Goal: Information Seeking & Learning: Learn about a topic

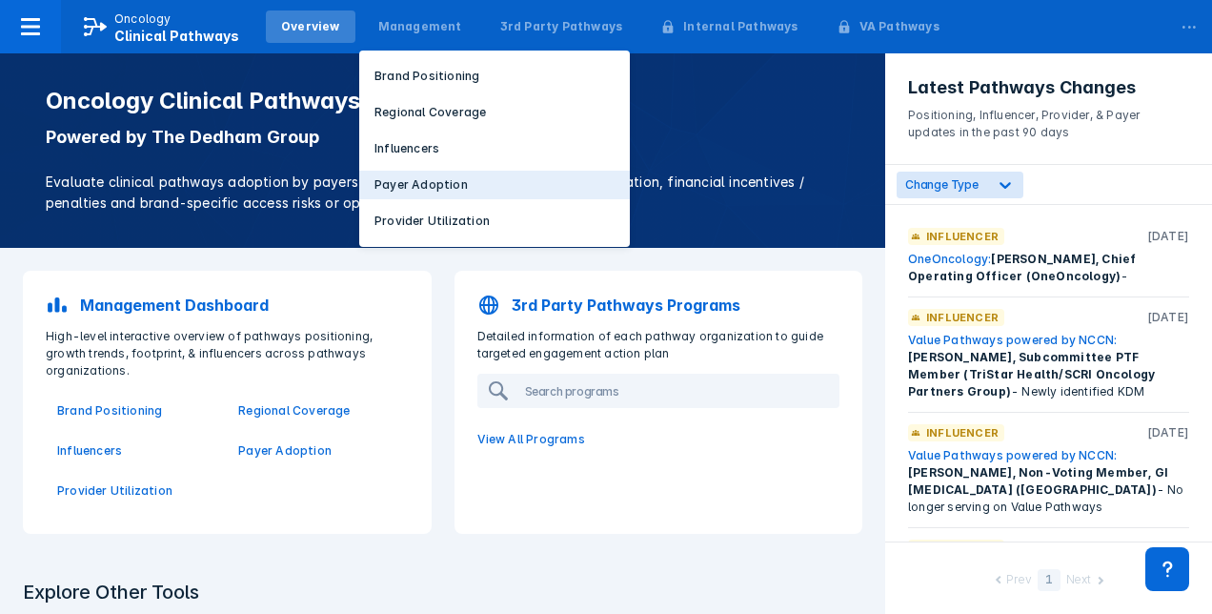
click at [396, 182] on p "Payer Adoption" at bounding box center [420, 184] width 93 height 17
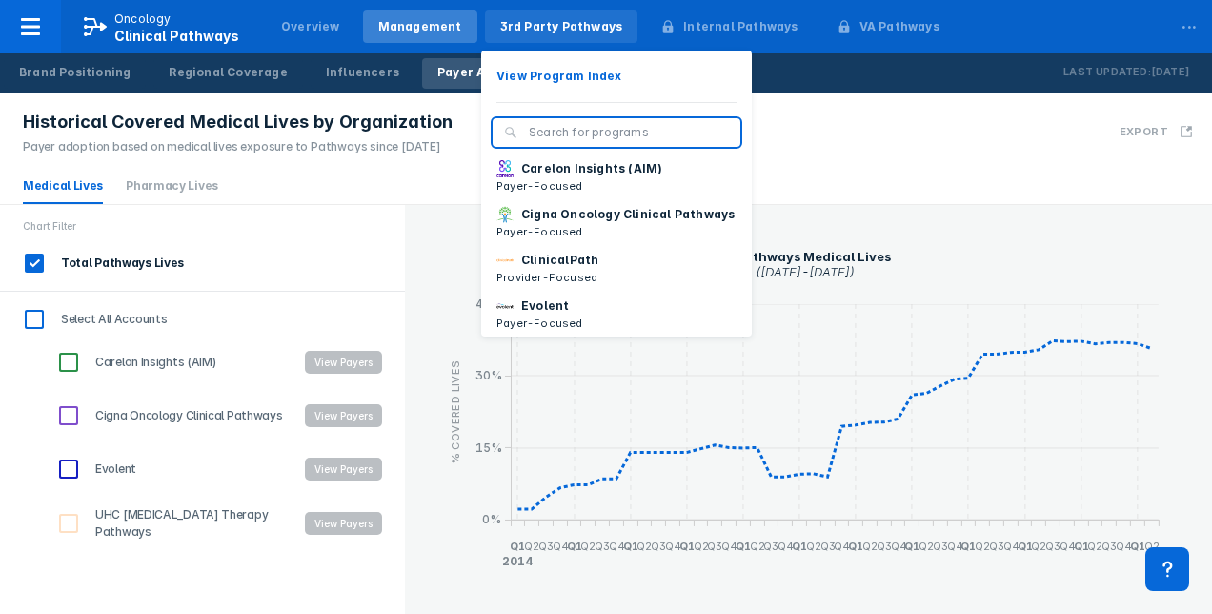
click at [525, 27] on div "3rd Party Pathways" at bounding box center [561, 26] width 123 height 17
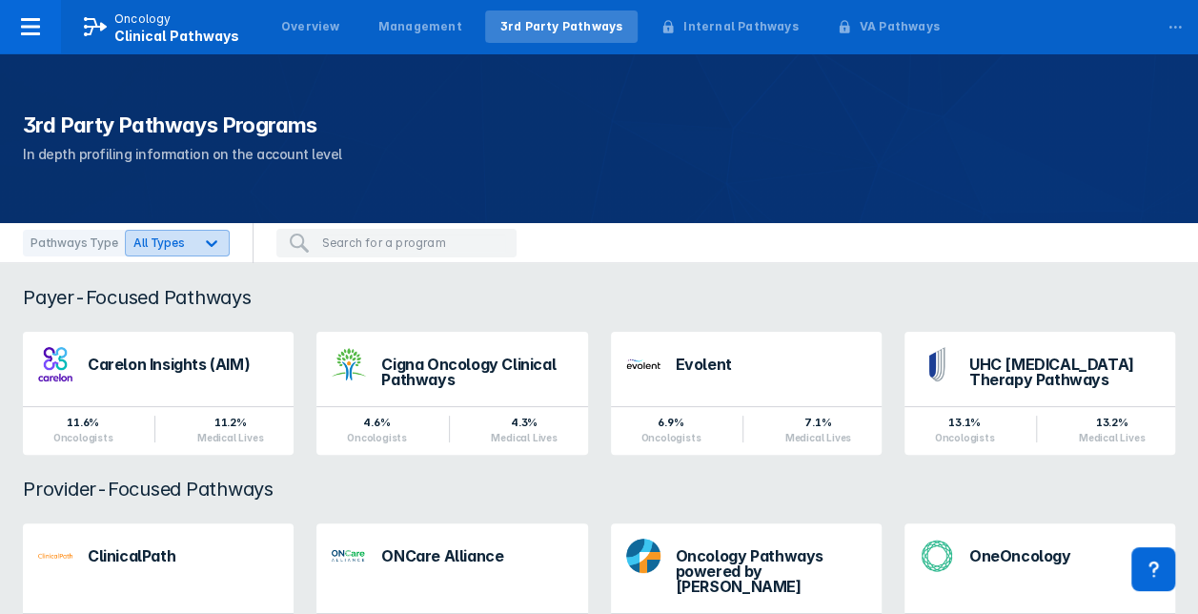
click at [206, 244] on icon at bounding box center [211, 243] width 11 height 7
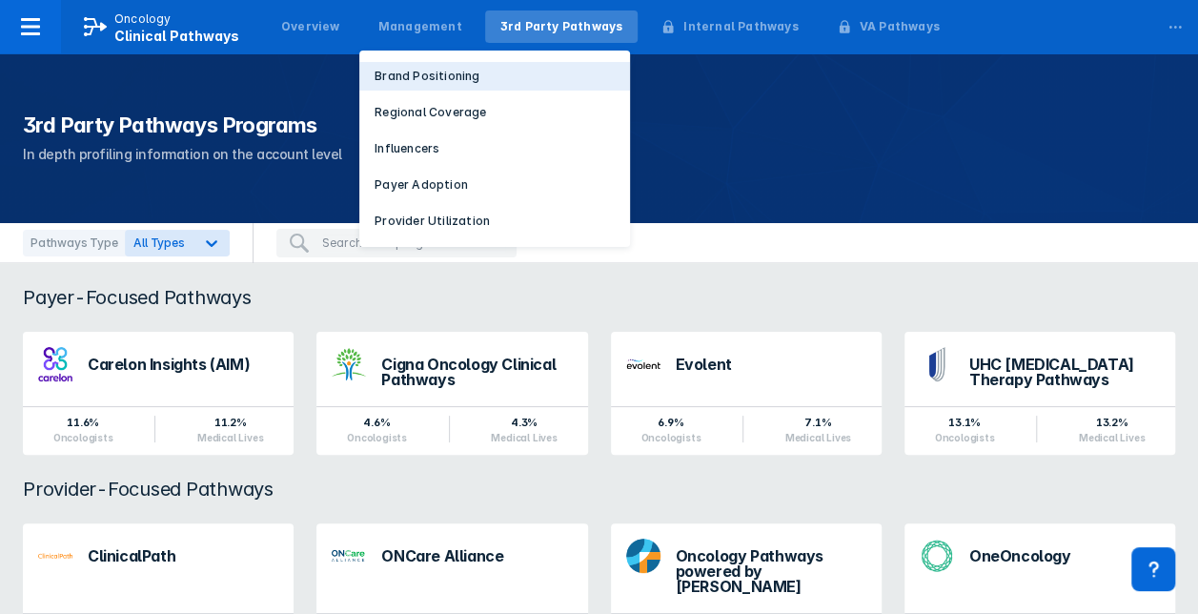
click at [408, 83] on p "Brand Positioning" at bounding box center [426, 76] width 105 height 17
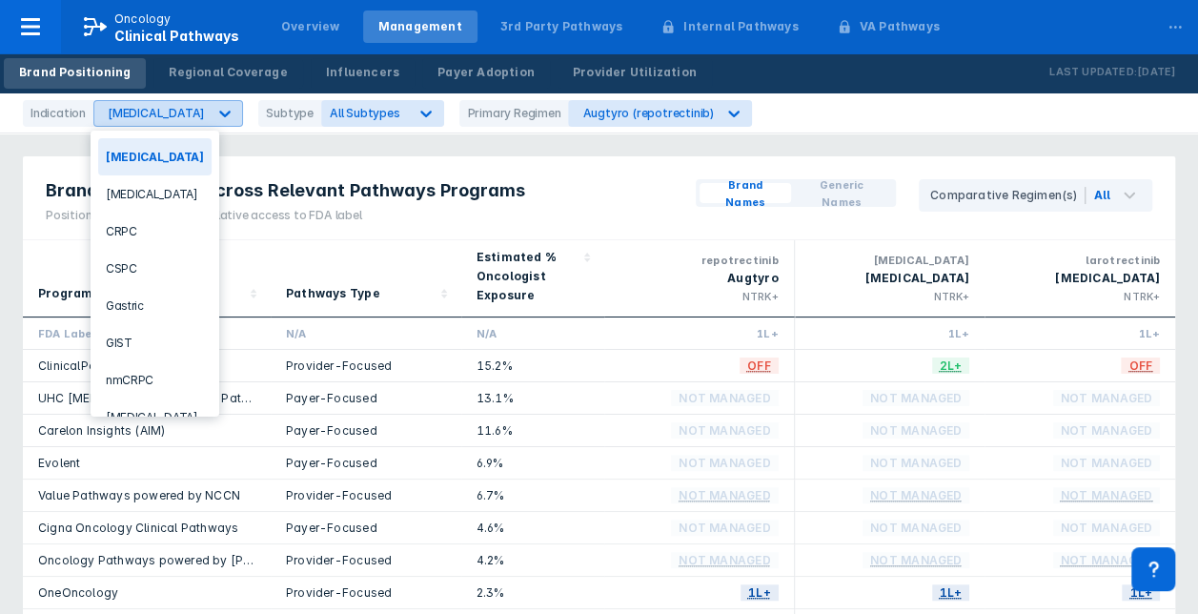
click at [170, 113] on div "[MEDICAL_DATA]" at bounding box center [156, 113] width 97 height 14
click at [139, 404] on div "[MEDICAL_DATA]" at bounding box center [154, 416] width 113 height 37
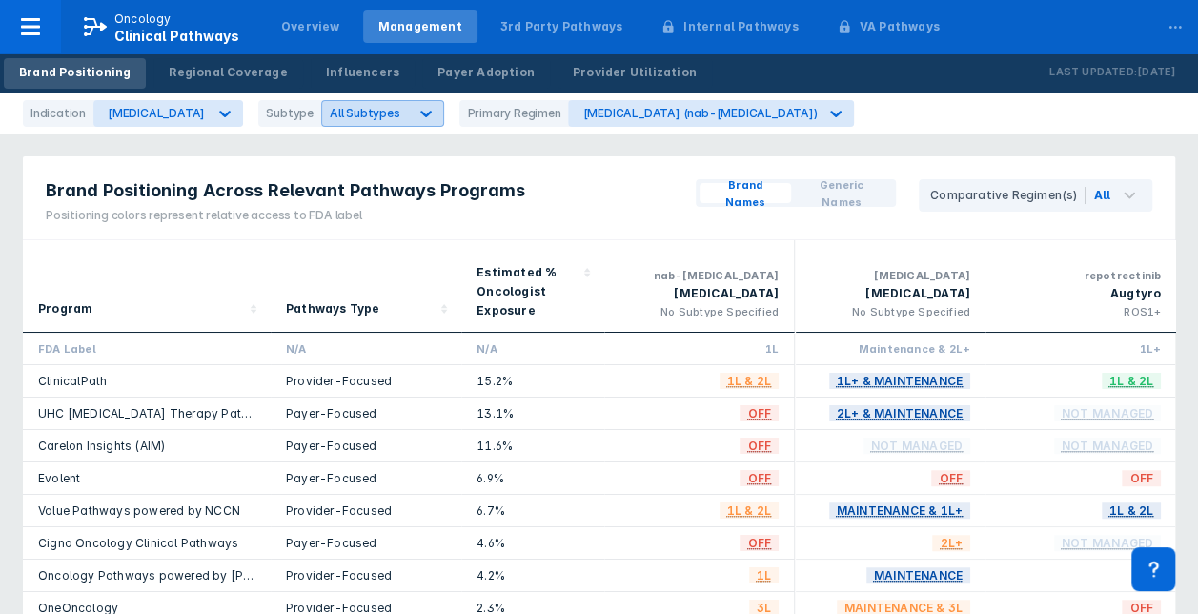
click at [409, 111] on div at bounding box center [426, 113] width 34 height 34
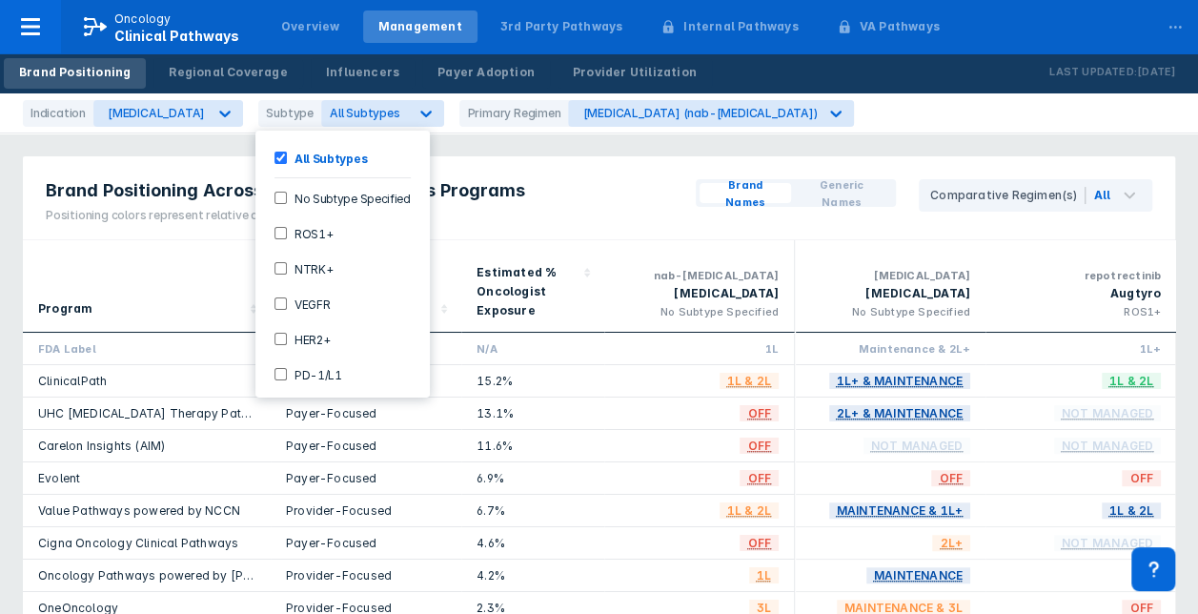
click at [282, 333] on input "HER2+" at bounding box center [280, 339] width 12 height 12
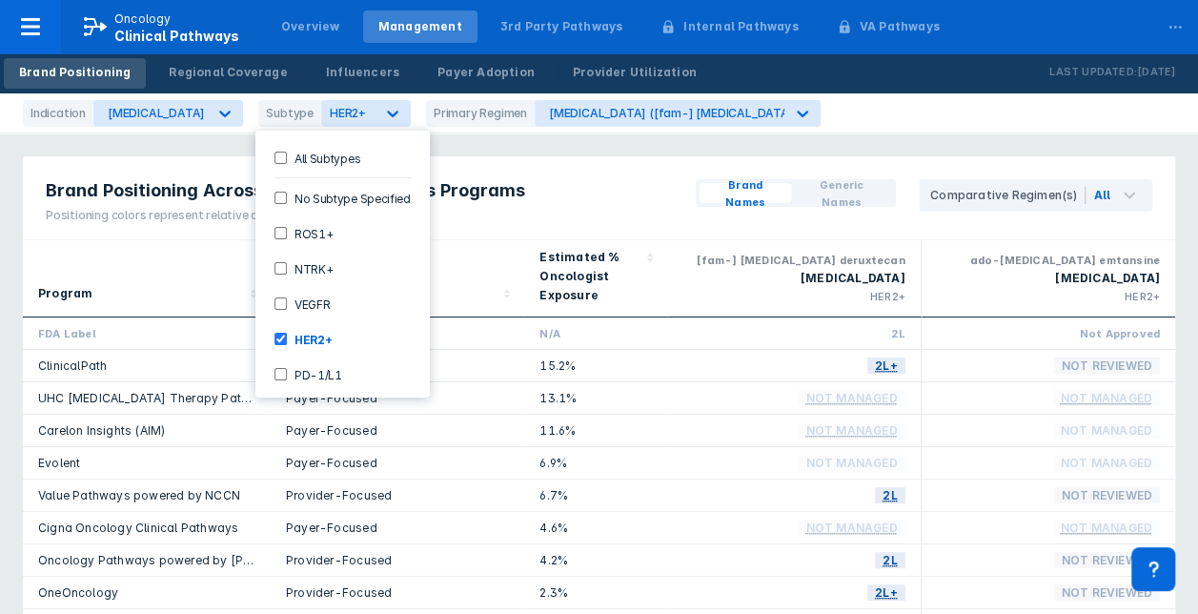
click at [621, 186] on div "Brand Positioning Across Relevant Pathways Programs Positioning colors represen…" at bounding box center [599, 198] width 1152 height 84
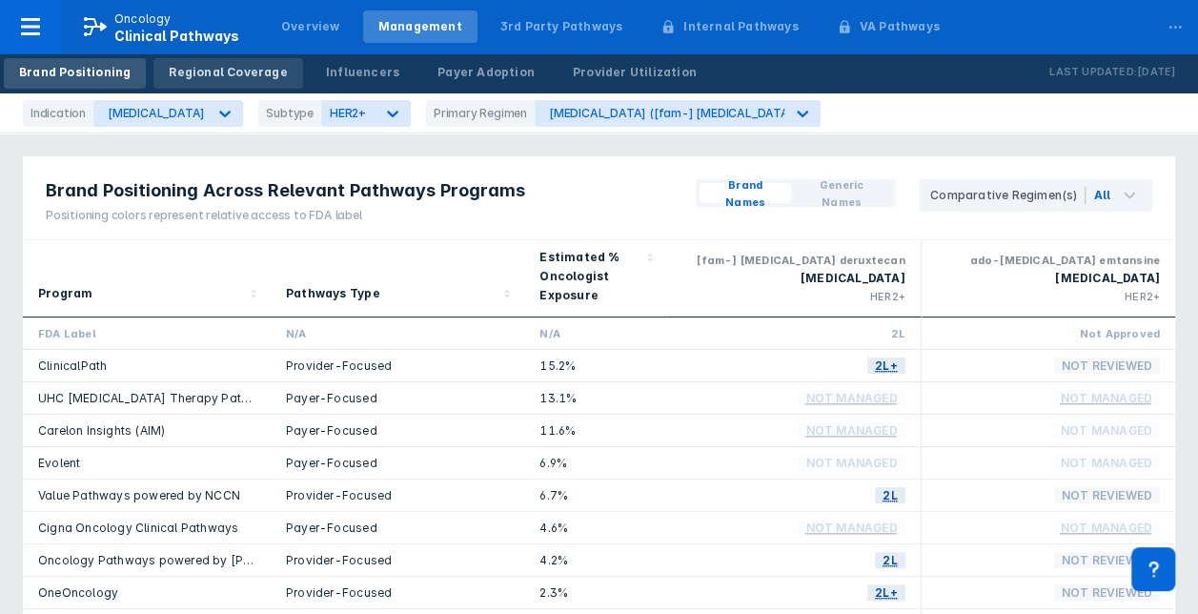
click at [206, 69] on div "Regional Coverage" at bounding box center [228, 72] width 118 height 17
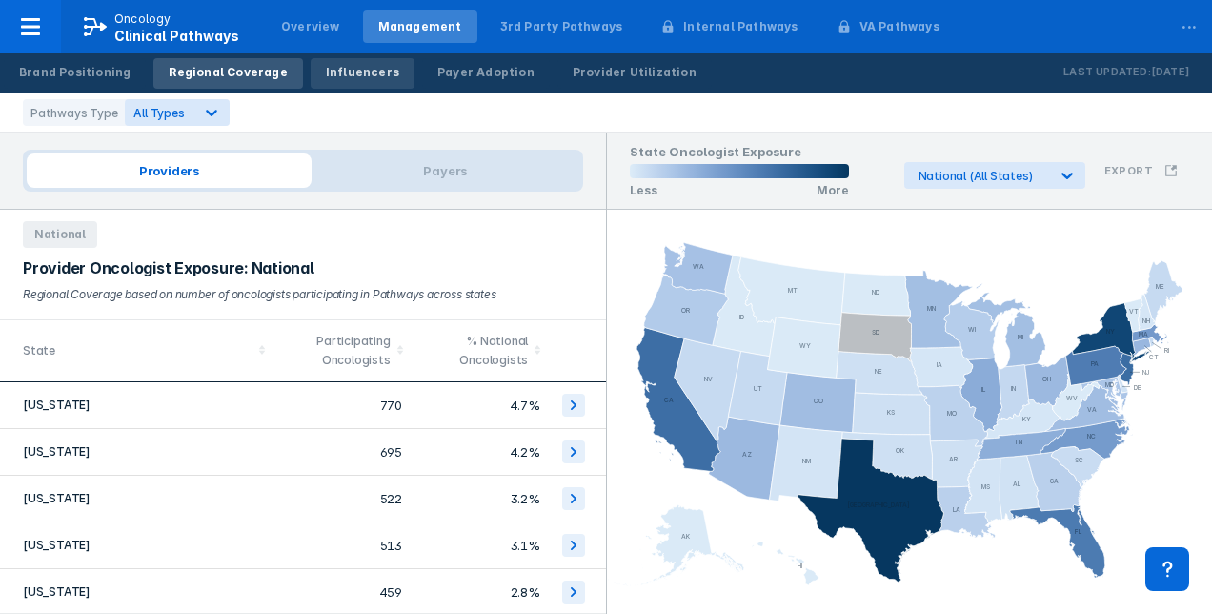
click at [337, 71] on div "Influencers" at bounding box center [362, 72] width 73 height 17
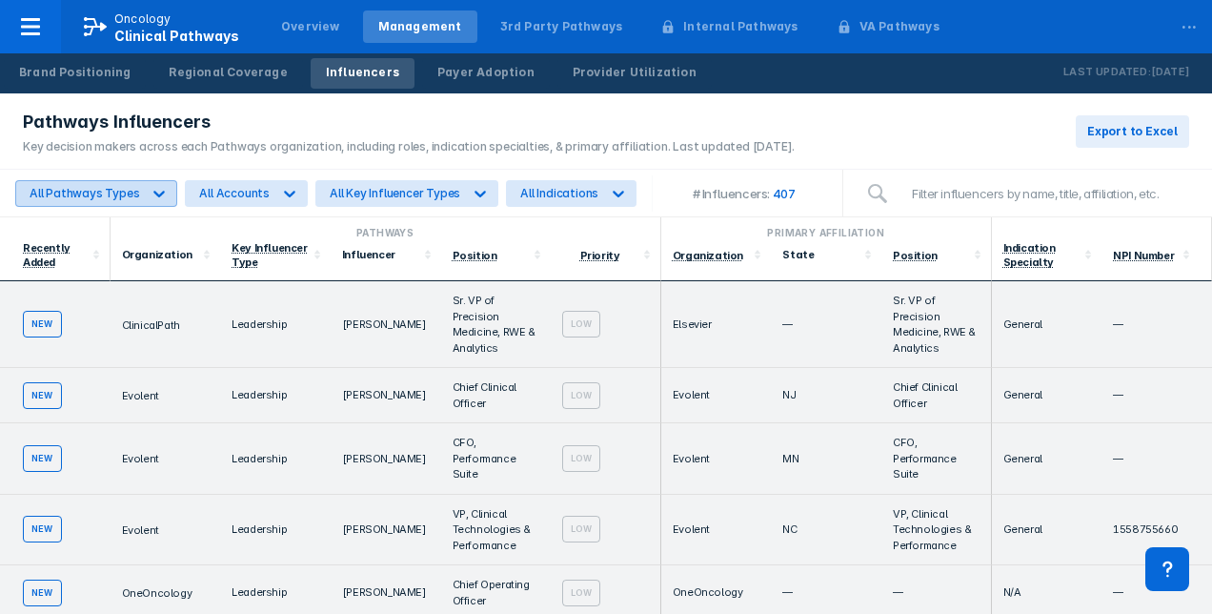
click at [105, 196] on div "All Pathways Types" at bounding box center [85, 193] width 110 height 14
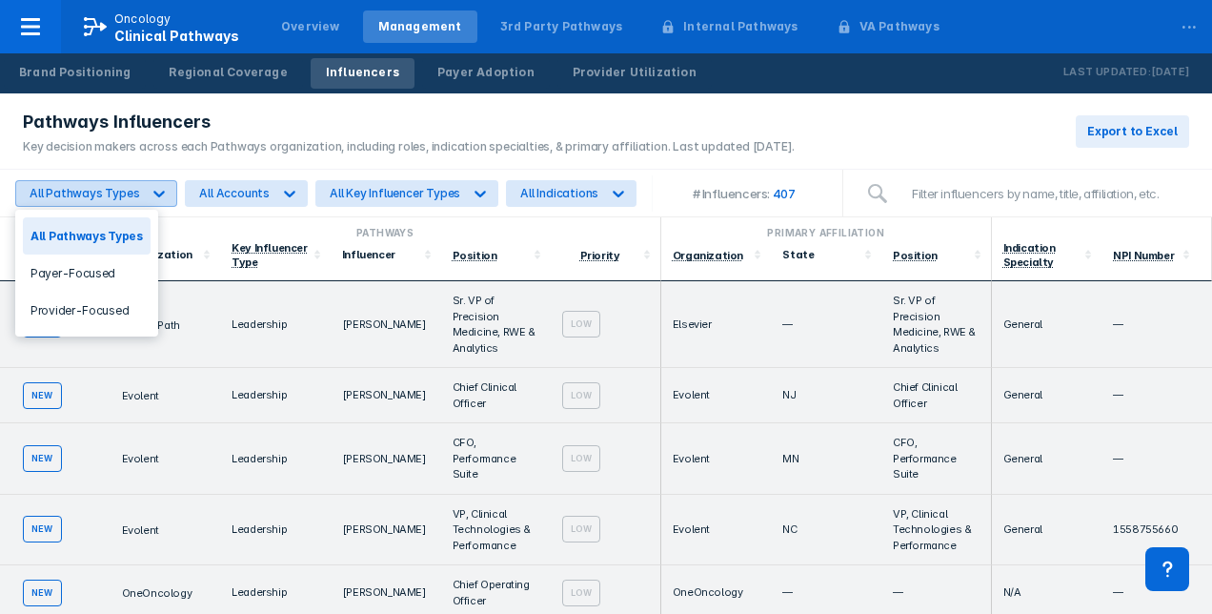
click at [105, 196] on div "All Pathways Types" at bounding box center [85, 193] width 110 height 14
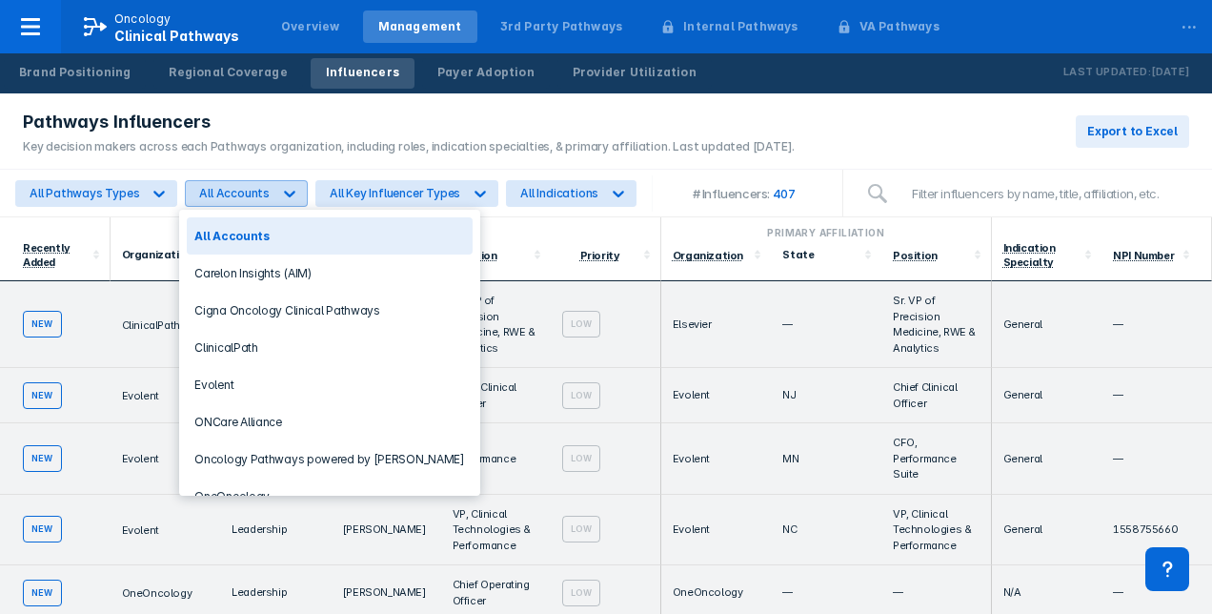
click at [222, 181] on div "All Accounts" at bounding box center [229, 193] width 86 height 25
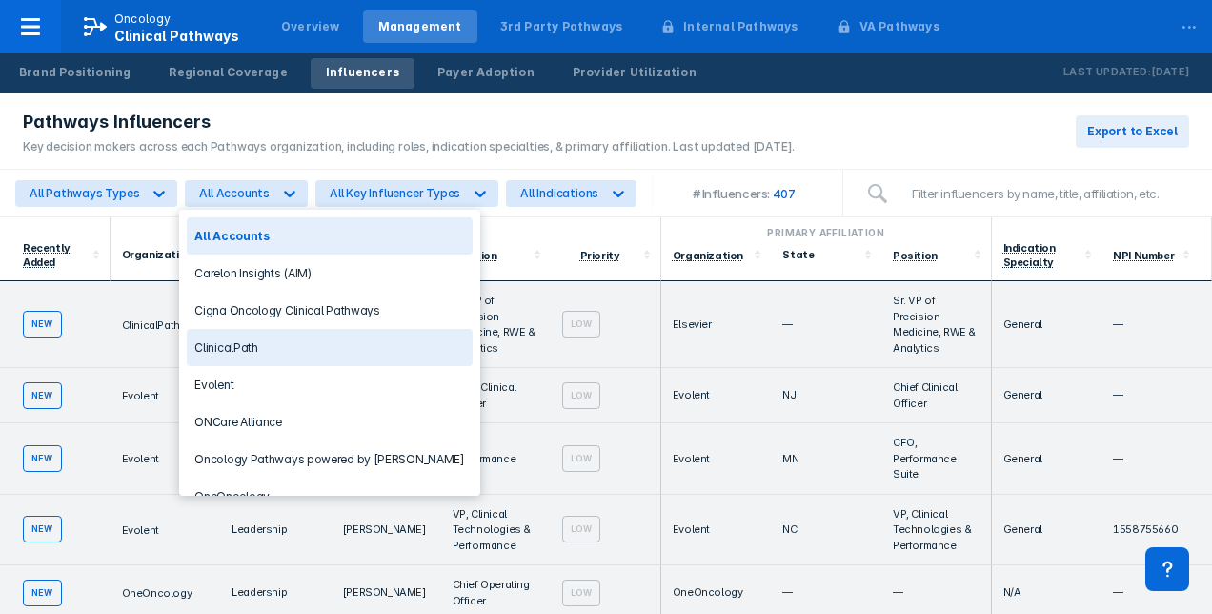
scroll to position [91, 0]
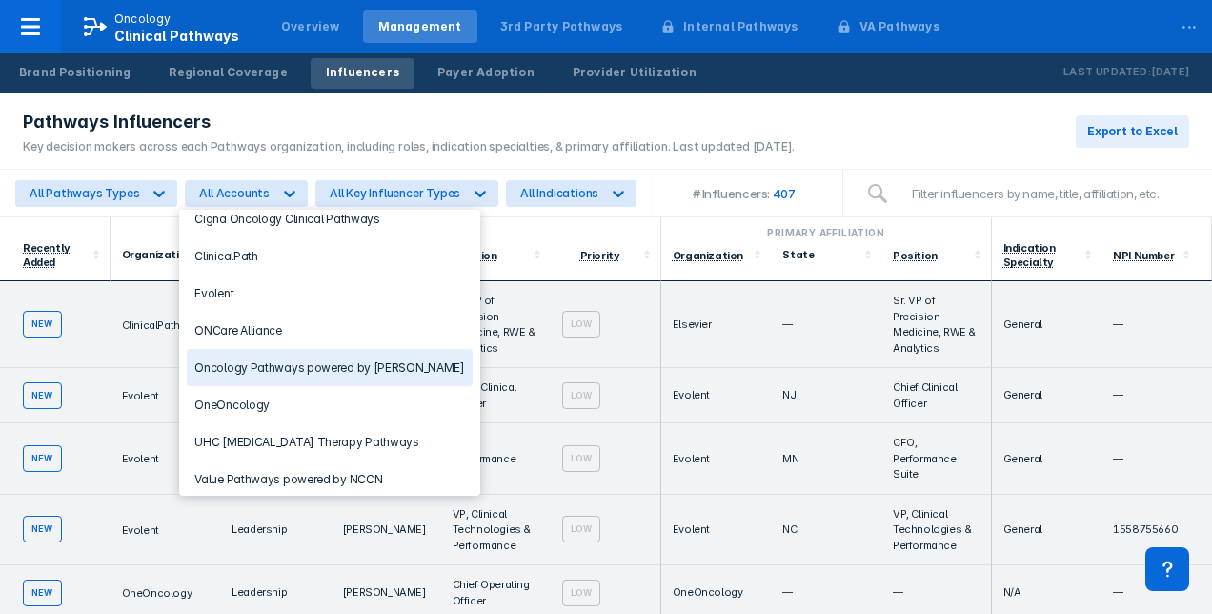
click at [330, 358] on div "Oncology Pathways powered by [PERSON_NAME]" at bounding box center [329, 367] width 285 height 37
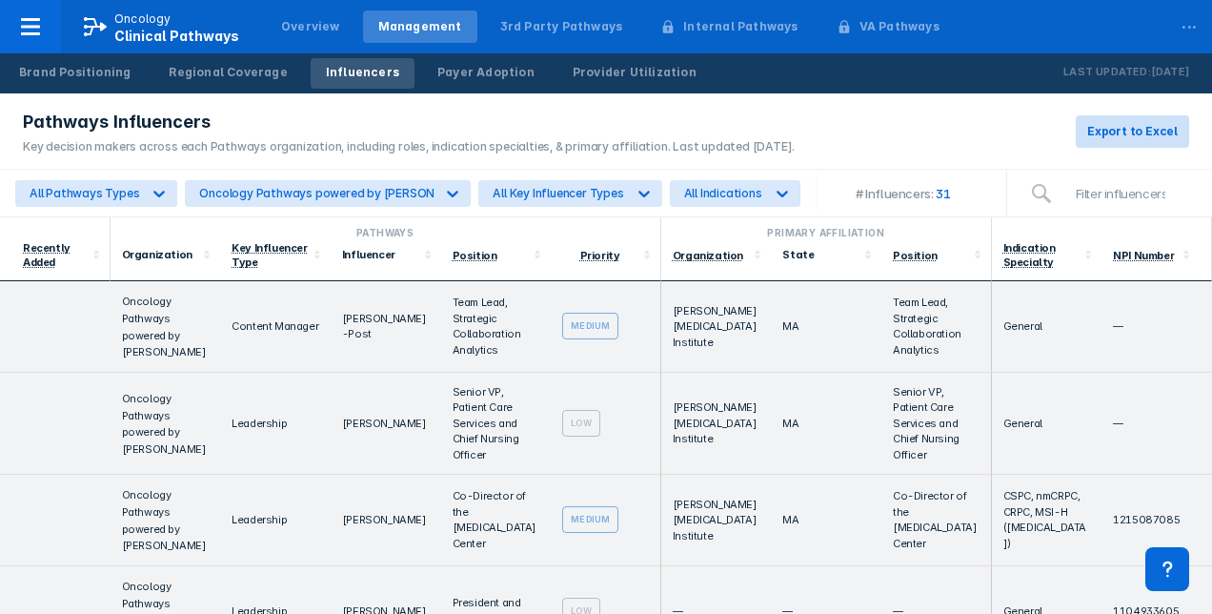
click at [1134, 133] on span "Export to Excel" at bounding box center [1132, 131] width 91 height 17
click at [656, 111] on div "Pathways Influencers" at bounding box center [409, 122] width 772 height 23
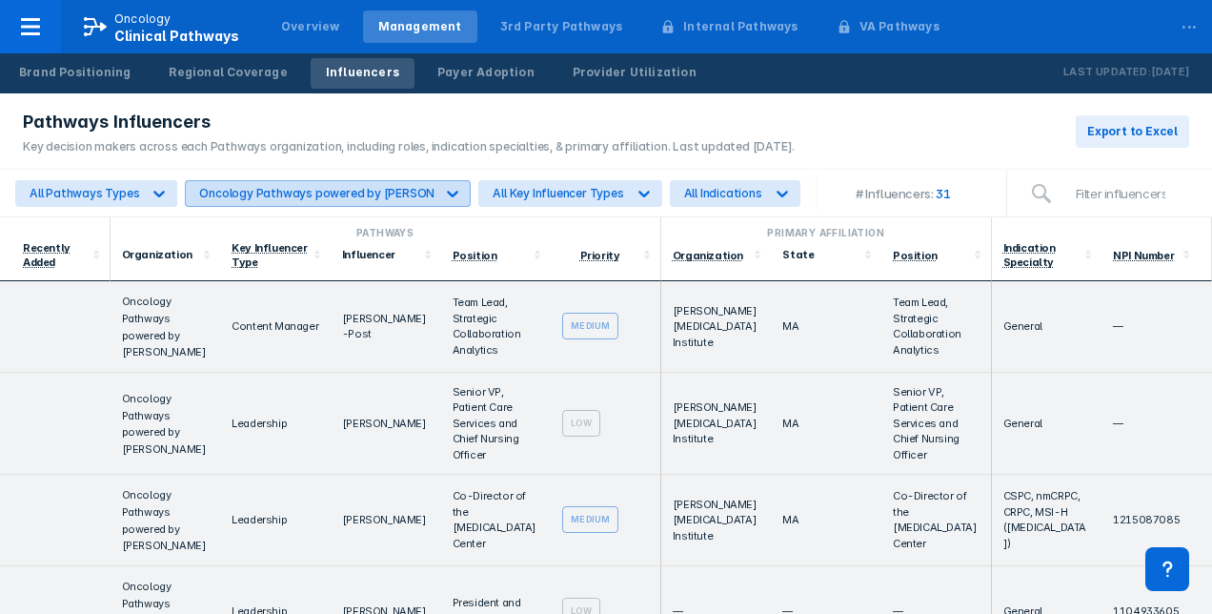
click at [448, 190] on icon at bounding box center [452, 193] width 19 height 19
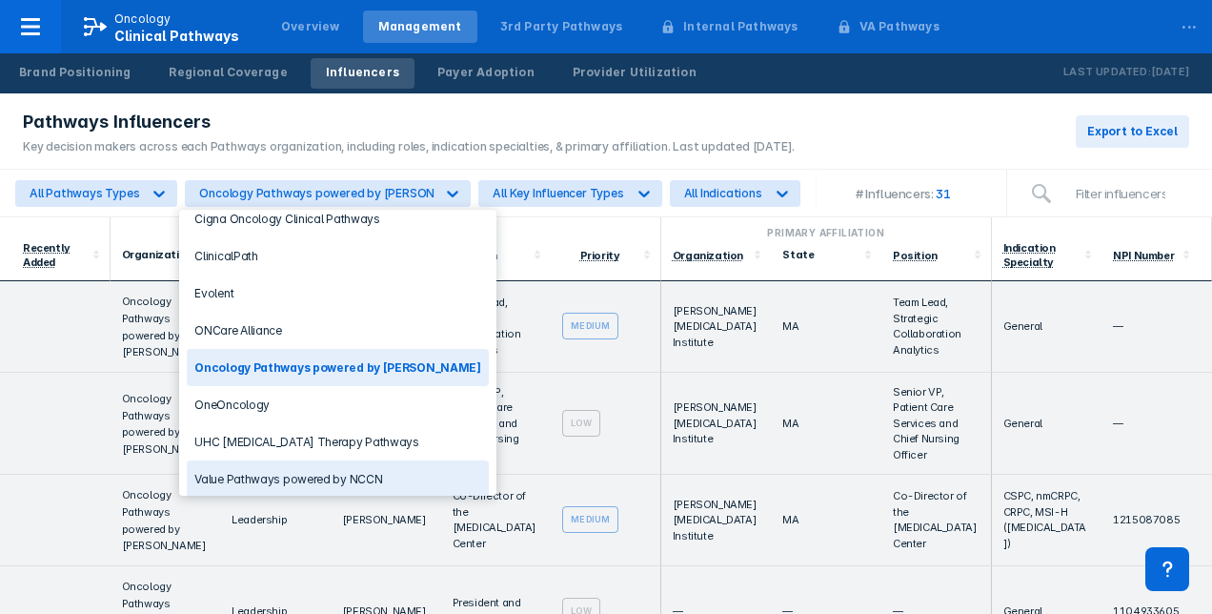
click at [334, 460] on div "Value Pathways powered by NCCN" at bounding box center [337, 478] width 301 height 37
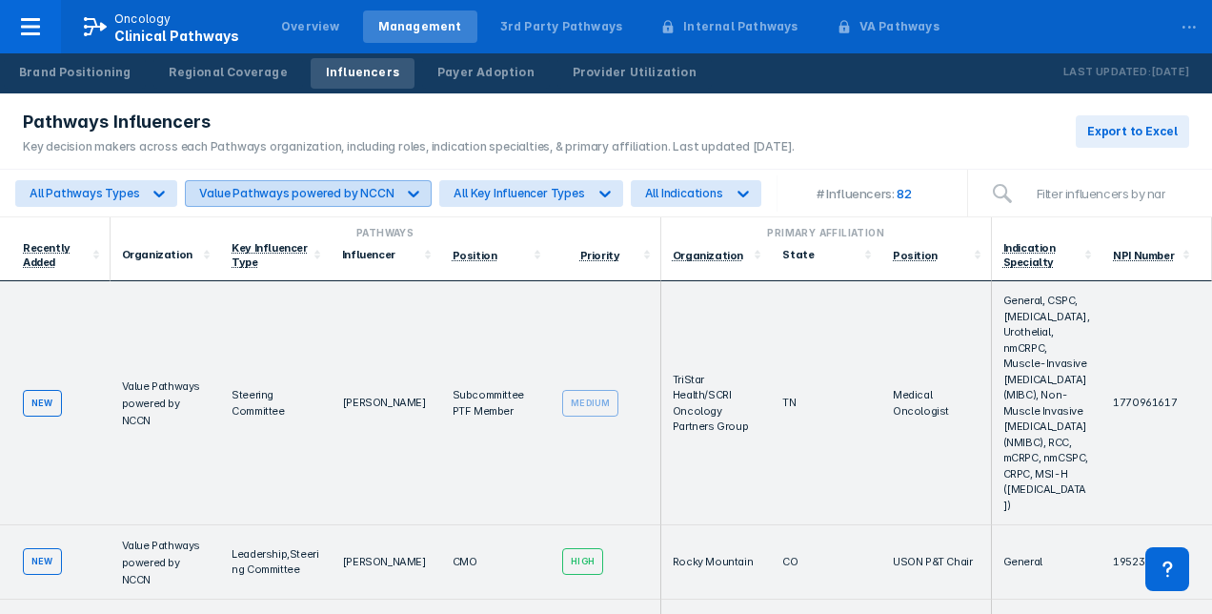
click at [340, 188] on div "Value Pathways powered by NCCN" at bounding box center [296, 193] width 194 height 14
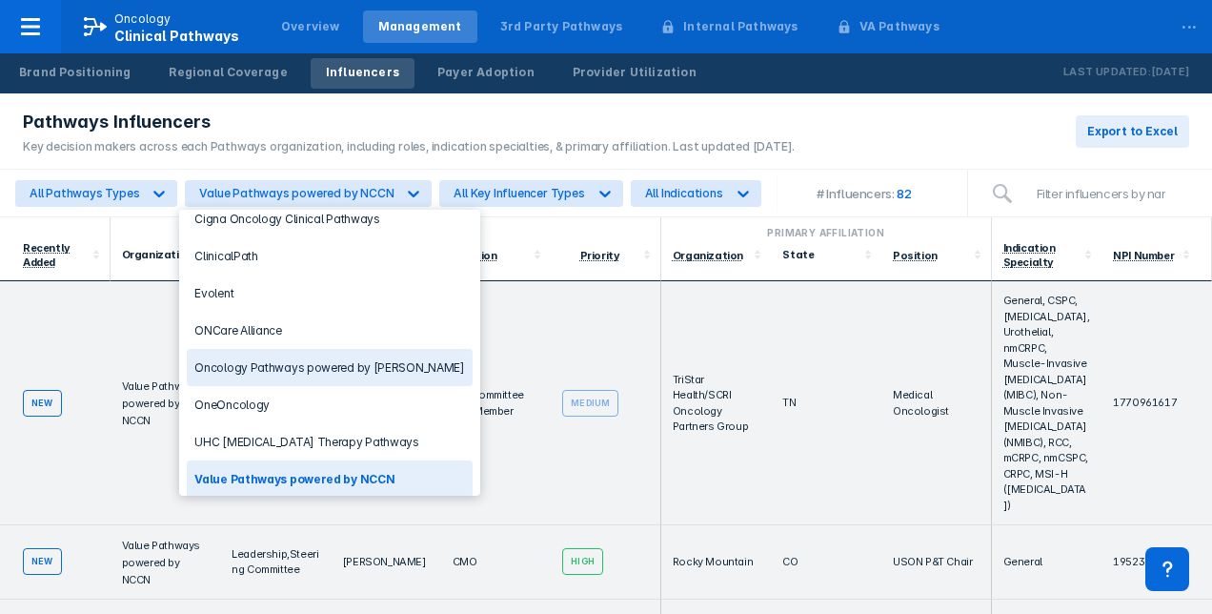
click at [349, 357] on div "Oncology Pathways powered by [PERSON_NAME]" at bounding box center [329, 367] width 285 height 37
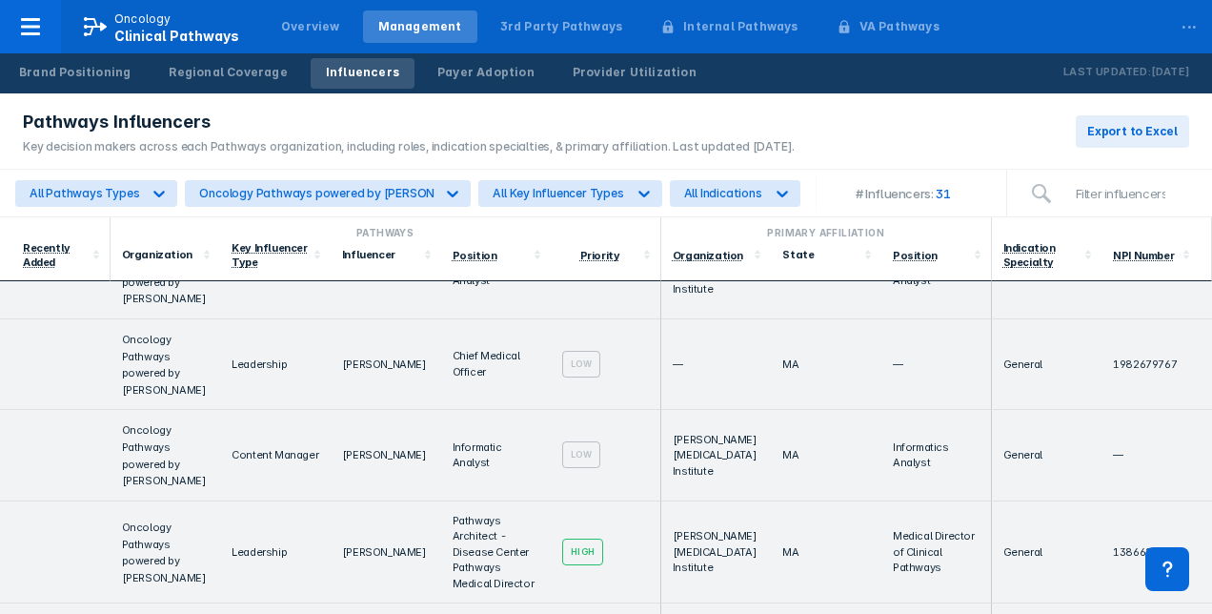
scroll to position [0, 0]
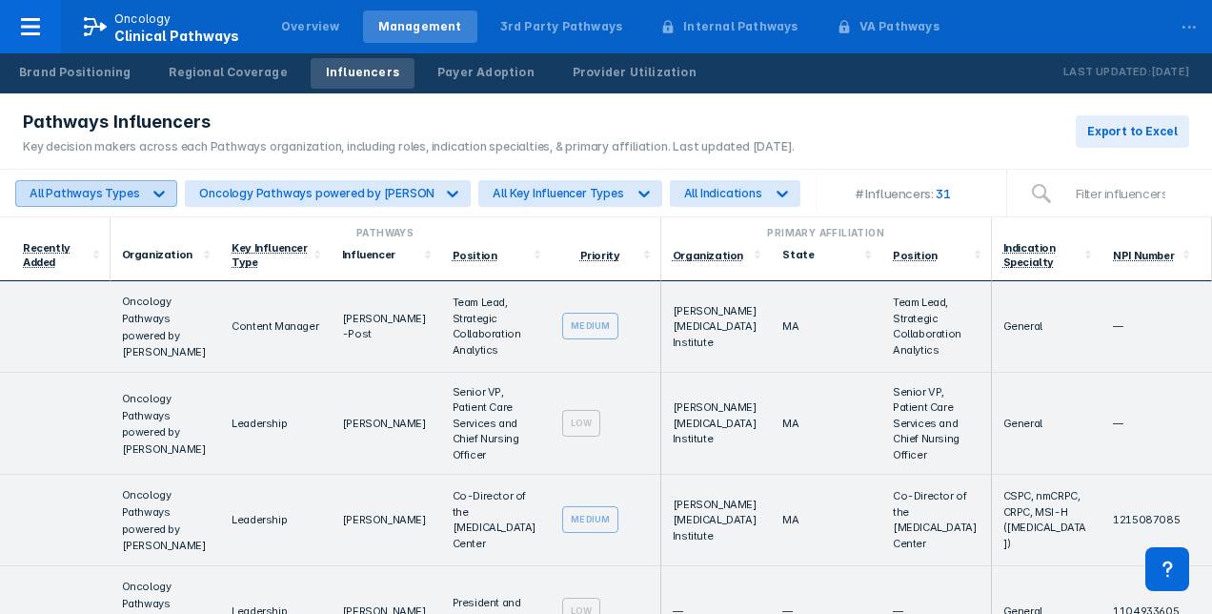
click at [111, 189] on div "All Pathways Types" at bounding box center [85, 193] width 110 height 14
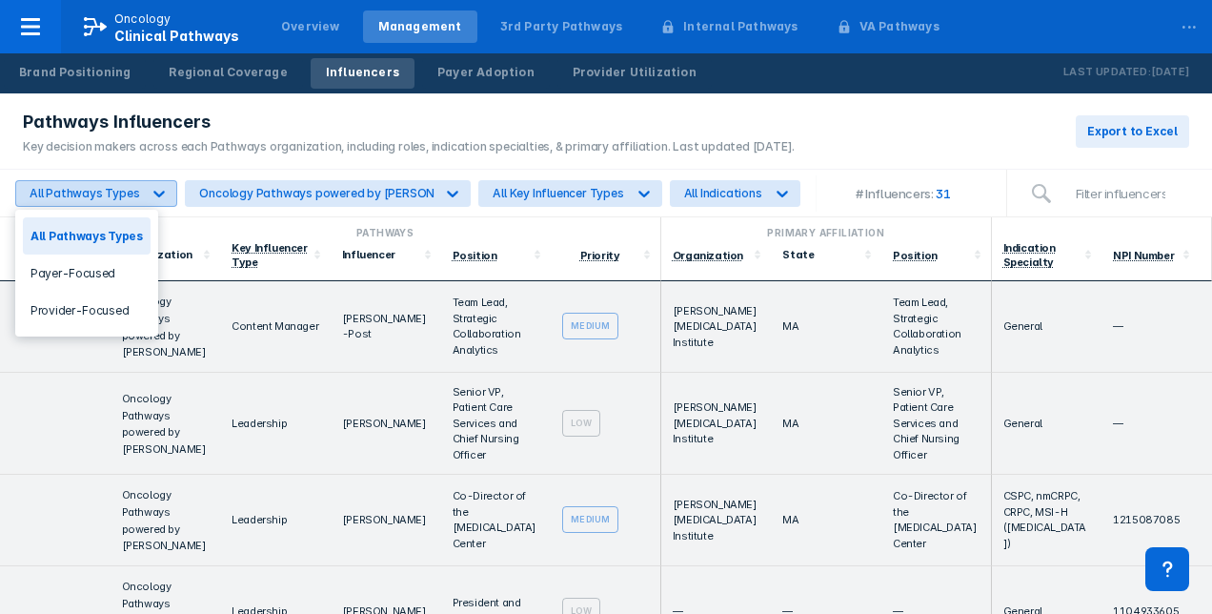
click at [111, 189] on div "All Pathways Types" at bounding box center [85, 193] width 110 height 14
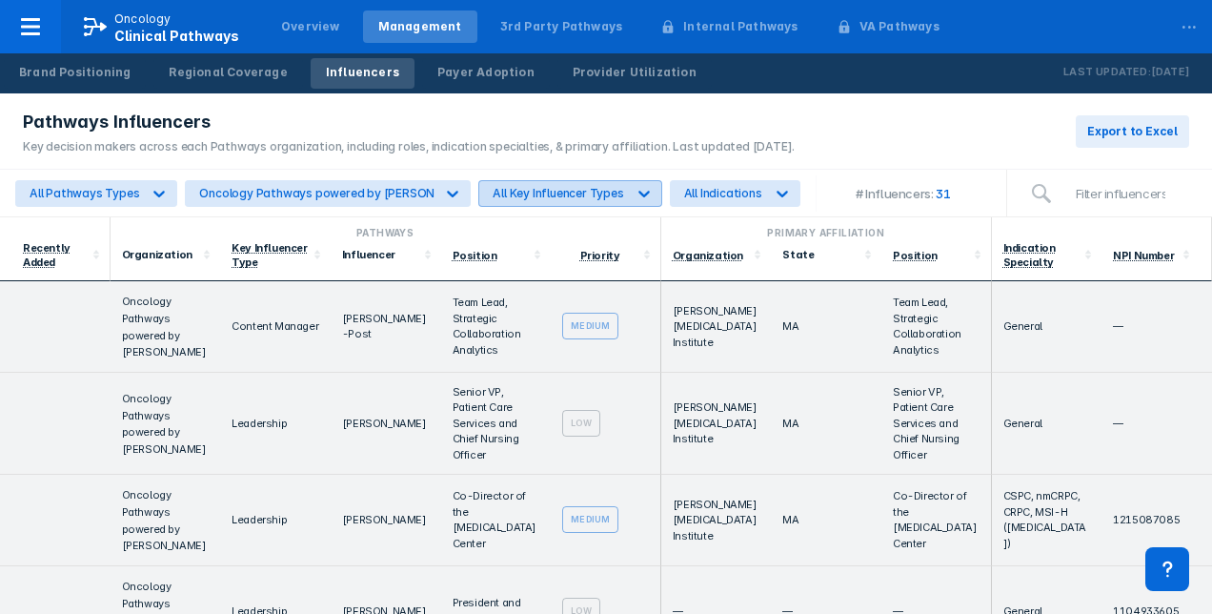
click at [586, 194] on div "All Key Influencer Types" at bounding box center [558, 193] width 131 height 14
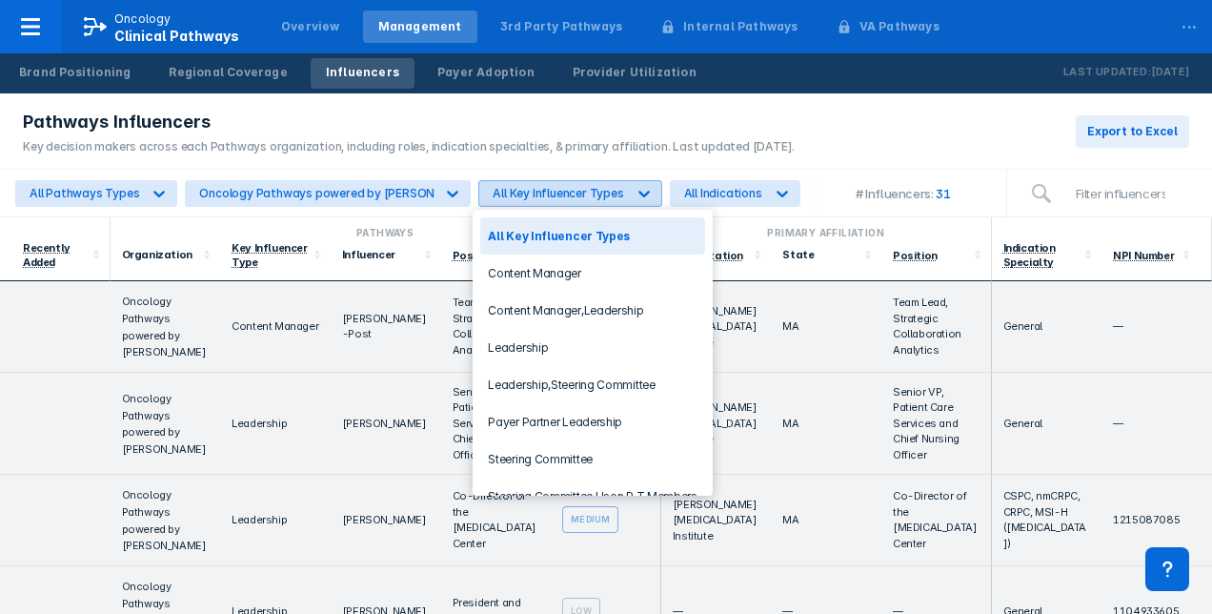
click at [586, 193] on div "All Key Influencer Types" at bounding box center [558, 193] width 131 height 14
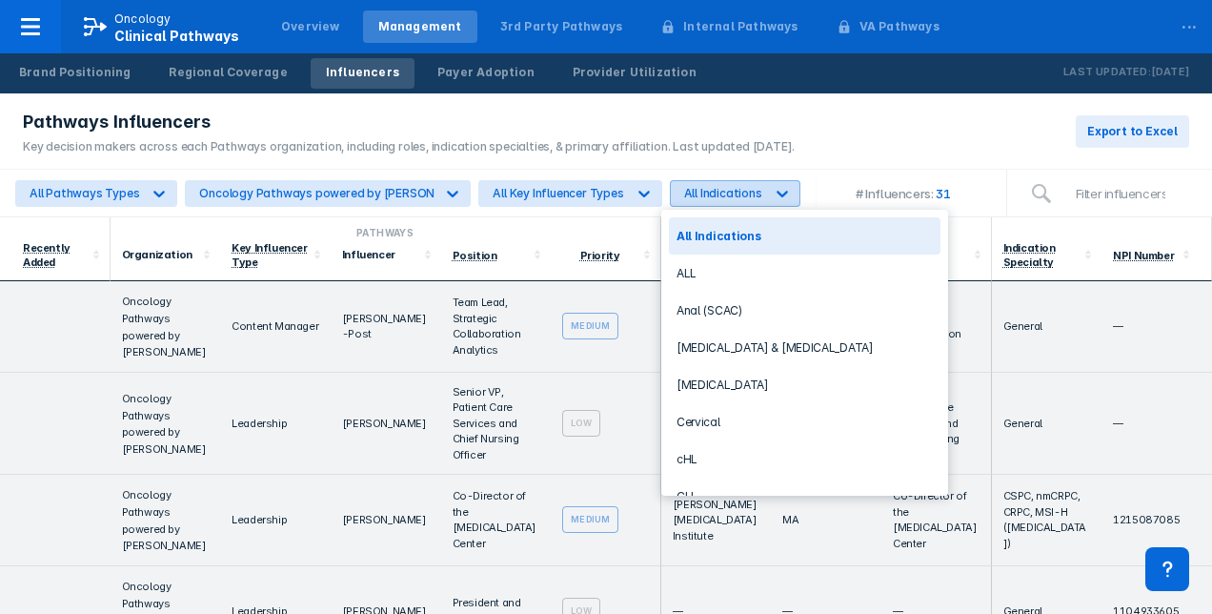
click at [715, 185] on div "All Indications" at bounding box center [717, 193] width 93 height 25
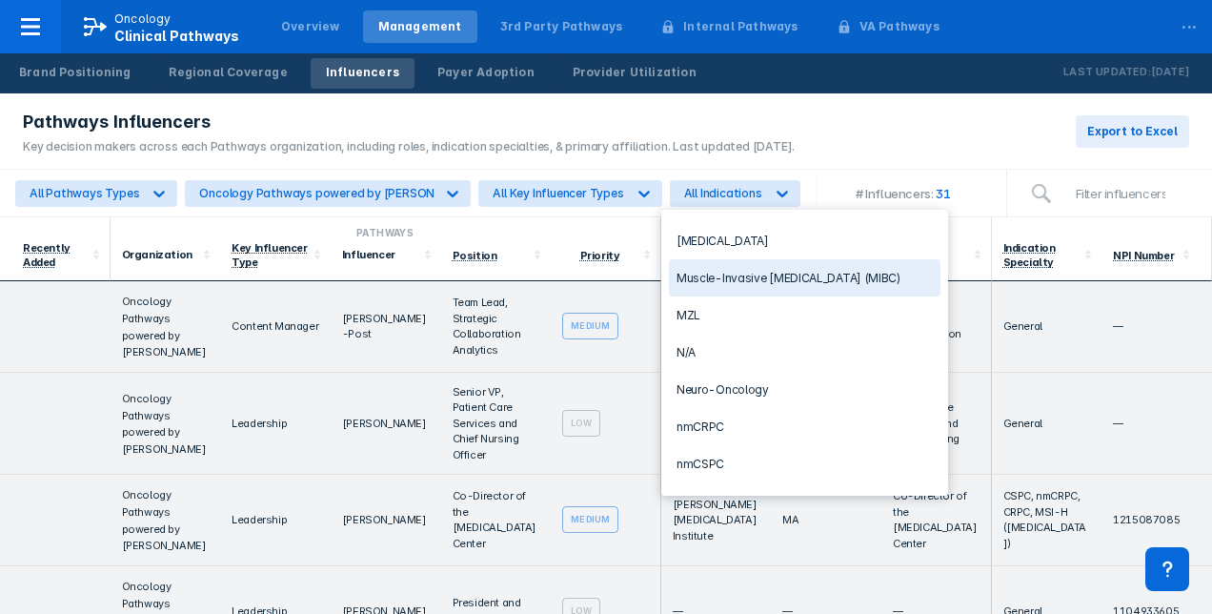
scroll to position [1429, 0]
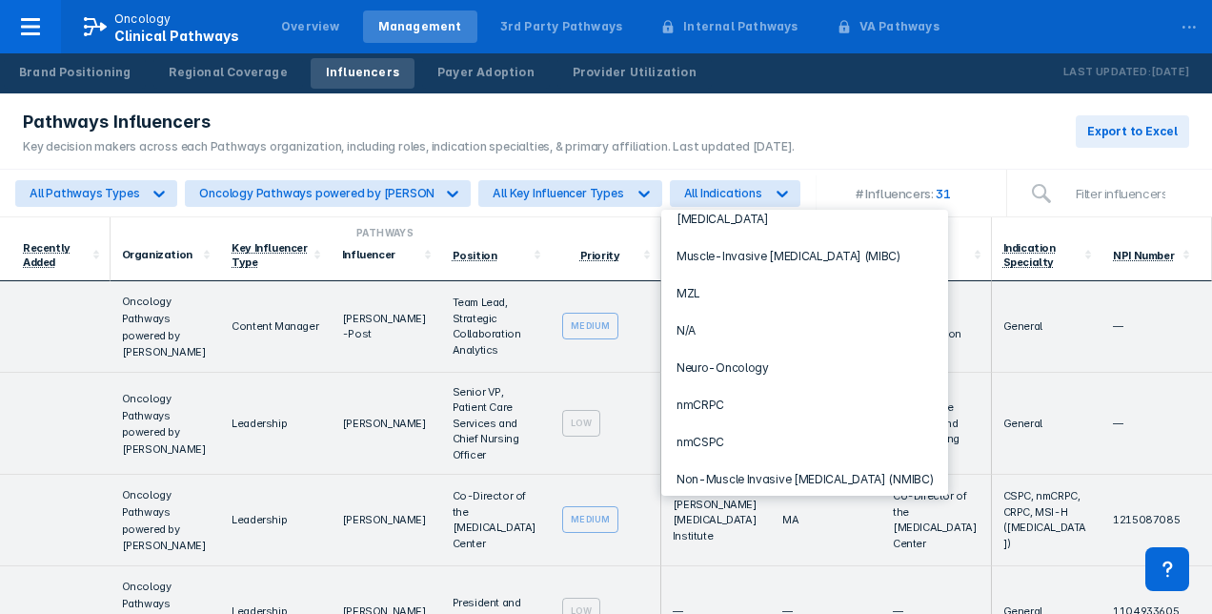
click at [713, 497] on div "[MEDICAL_DATA]" at bounding box center [805, 515] width 272 height 37
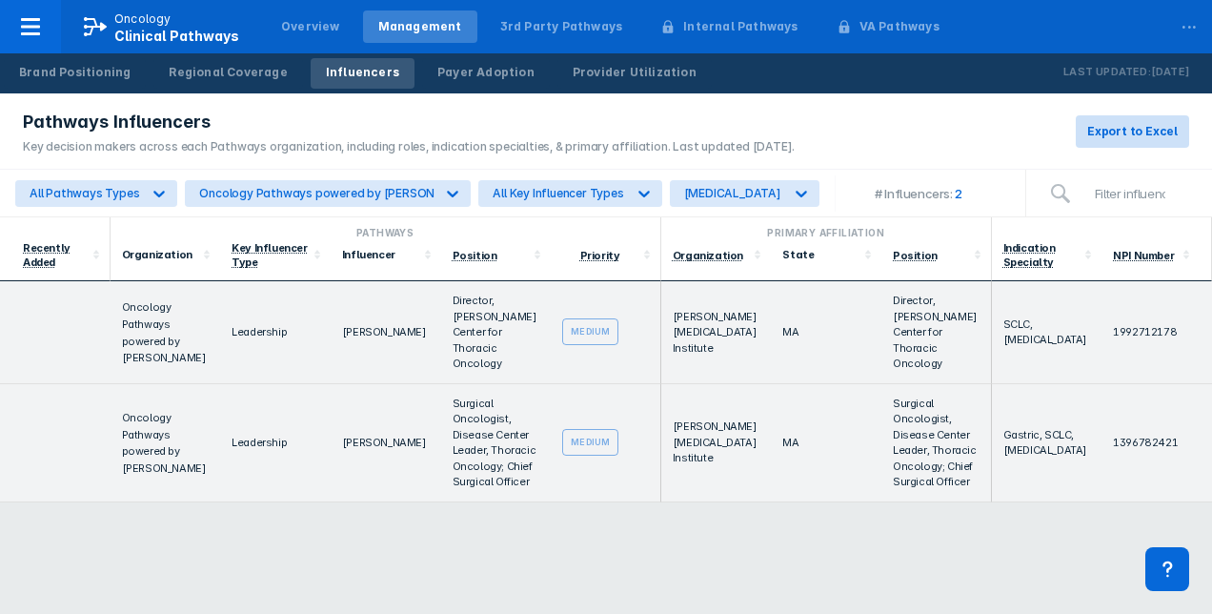
click at [1123, 139] on span "Export to Excel" at bounding box center [1132, 131] width 91 height 17
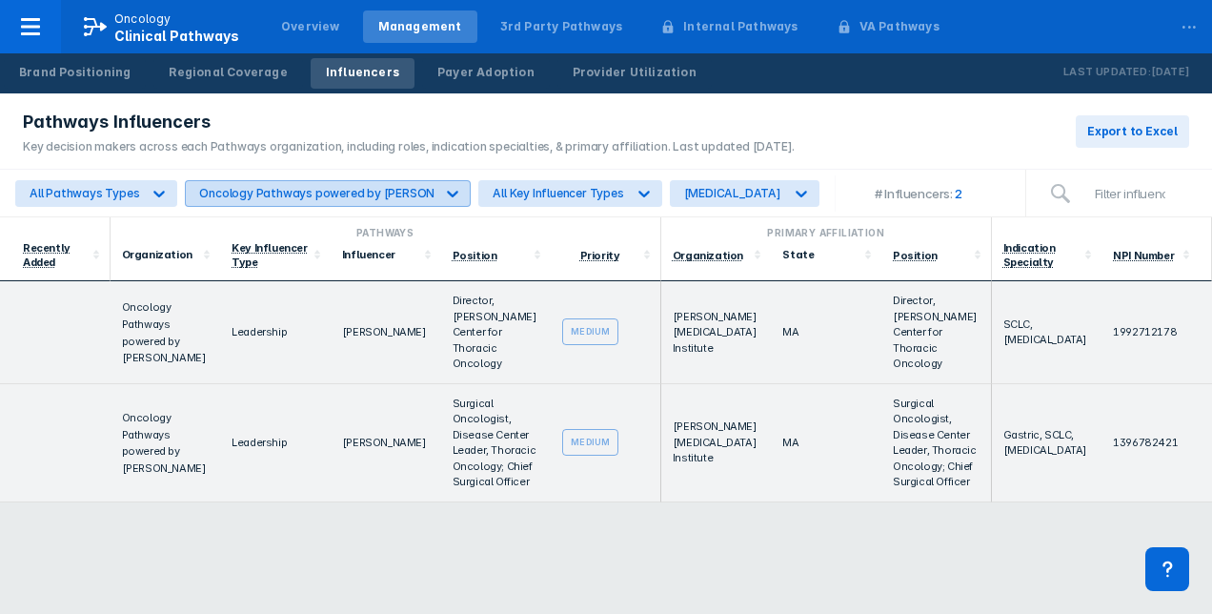
click at [334, 190] on div "Oncology Pathways powered by [PERSON_NAME]" at bounding box center [338, 193] width 279 height 14
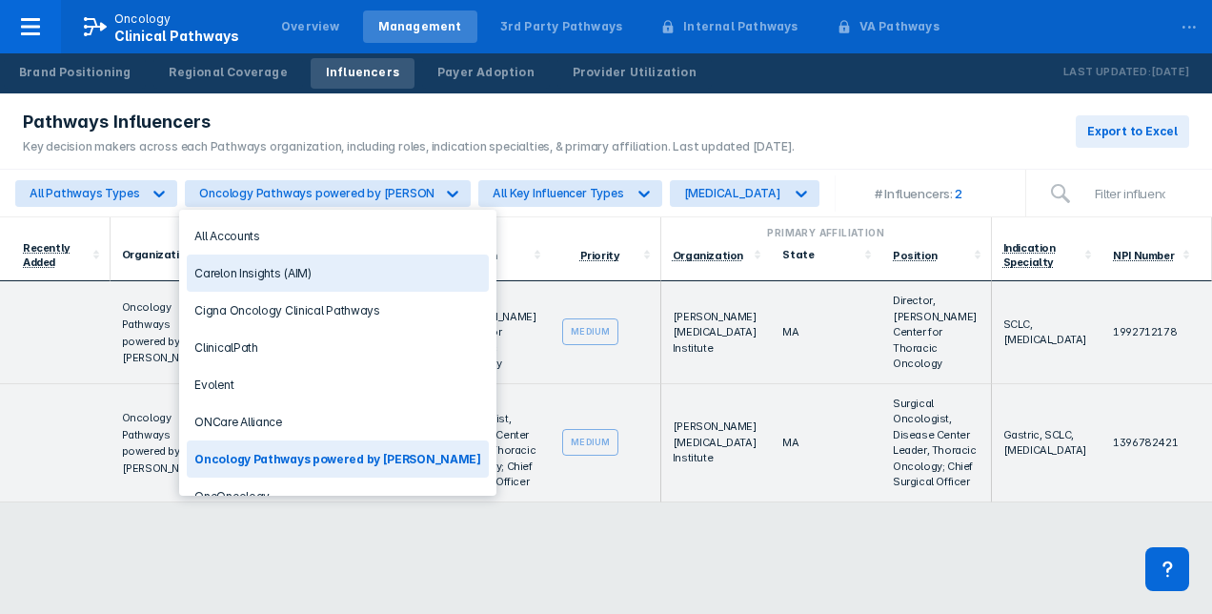
scroll to position [91, 0]
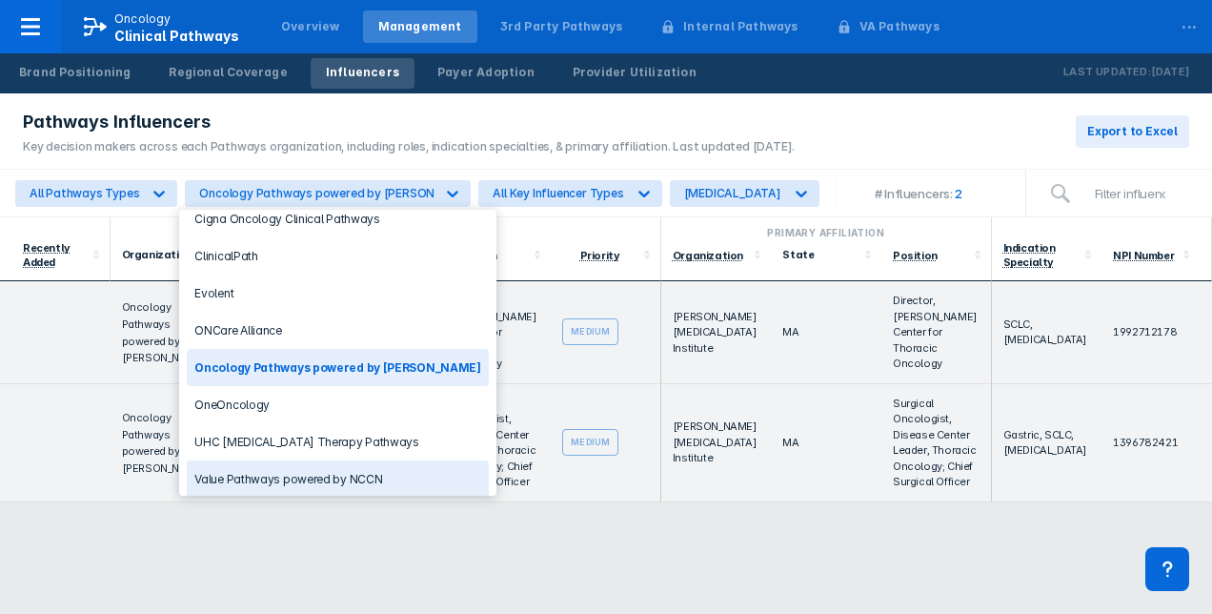
click at [301, 460] on div "Value Pathways powered by NCCN" at bounding box center [337, 478] width 301 height 37
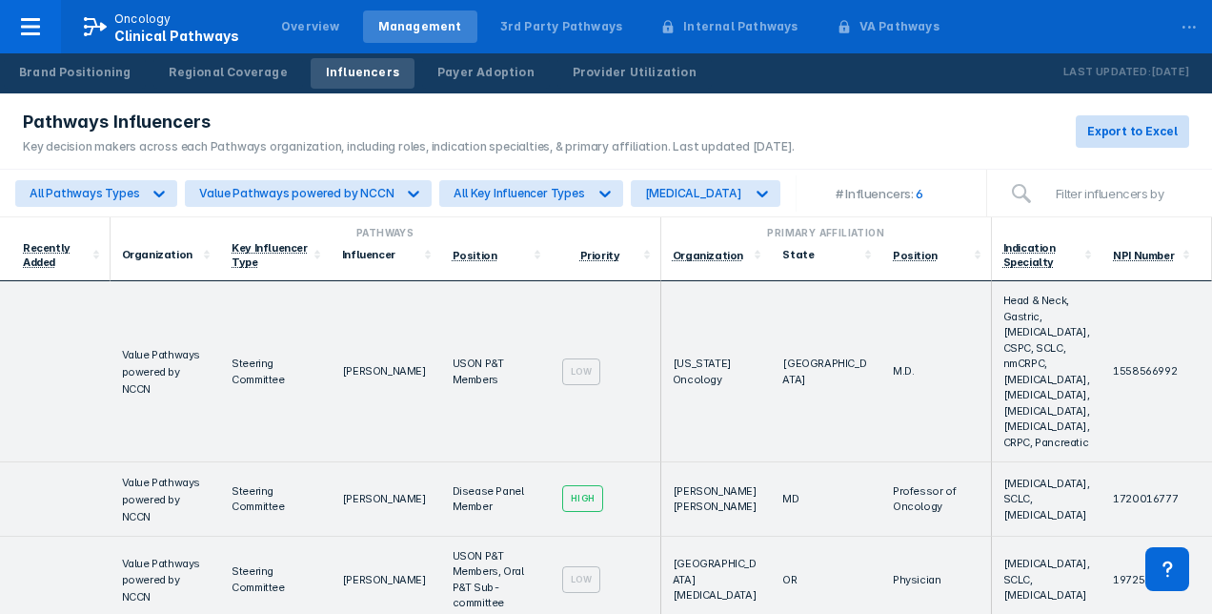
click at [1126, 133] on span "Export to Excel" at bounding box center [1132, 131] width 91 height 17
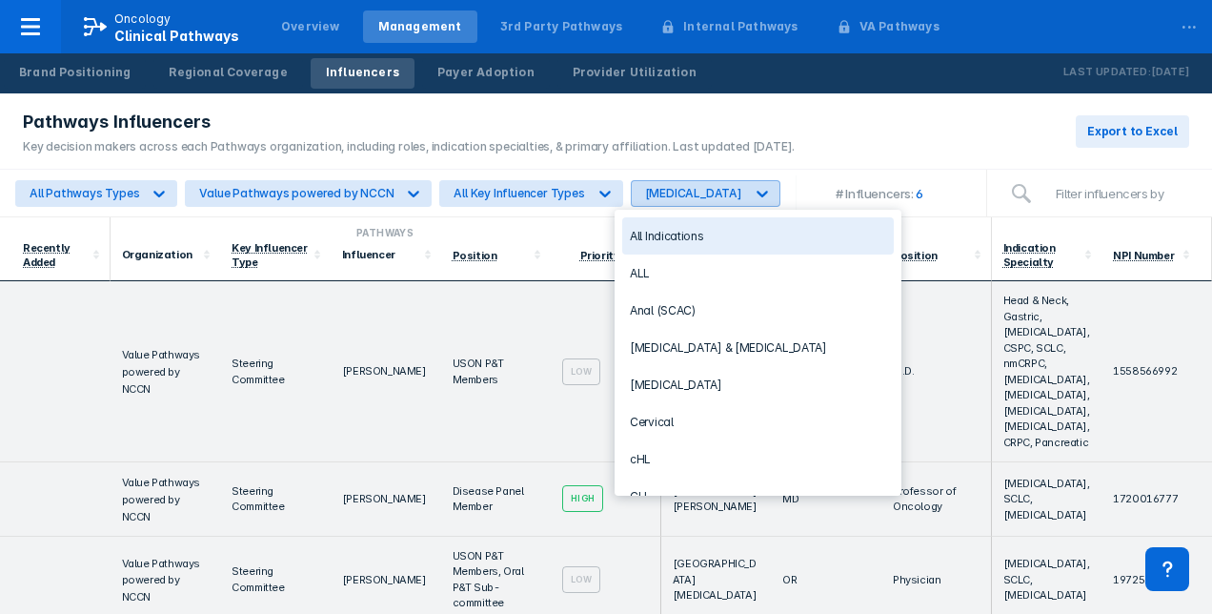
click at [753, 192] on icon at bounding box center [762, 193] width 19 height 19
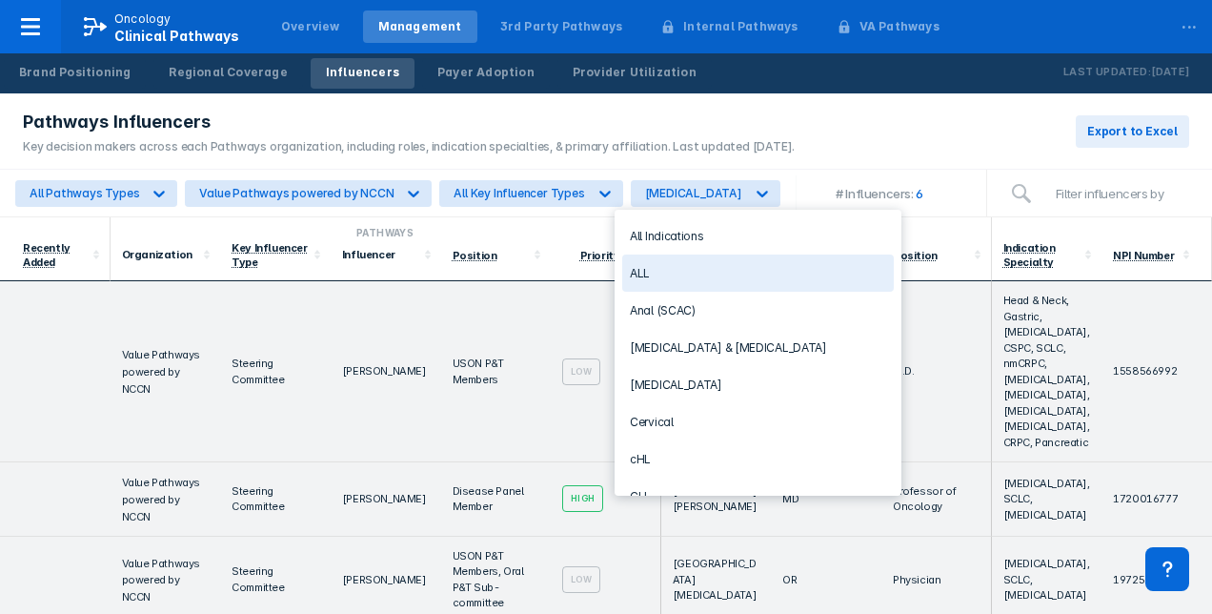
click at [677, 260] on div "ALL" at bounding box center [758, 272] width 272 height 37
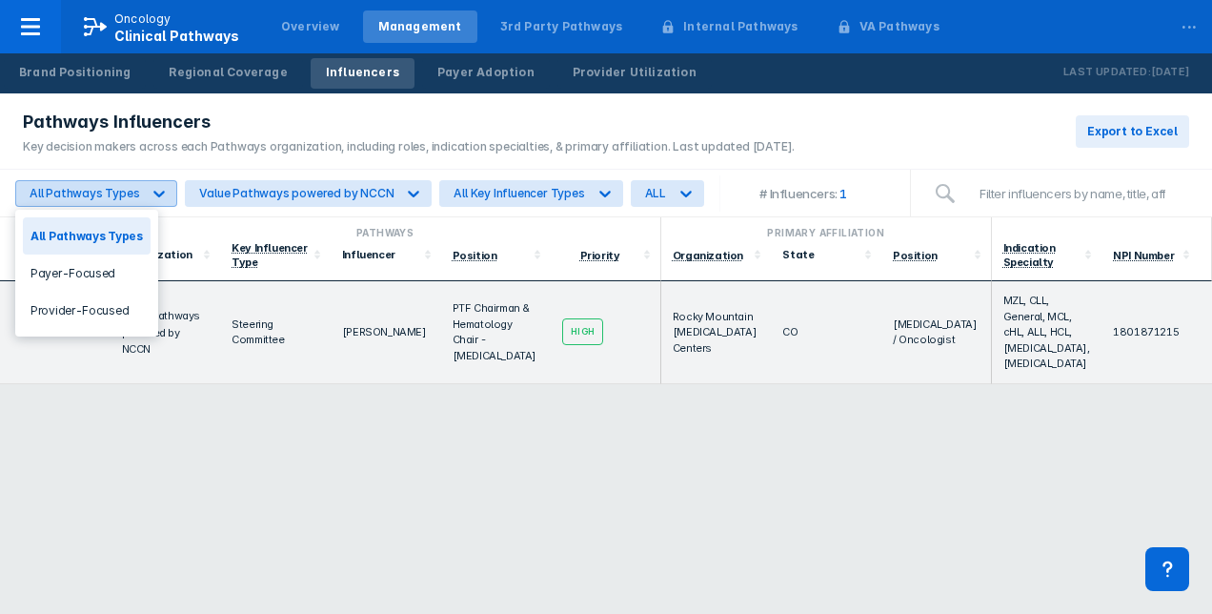
click at [69, 193] on div "All Pathways Types" at bounding box center [85, 193] width 110 height 14
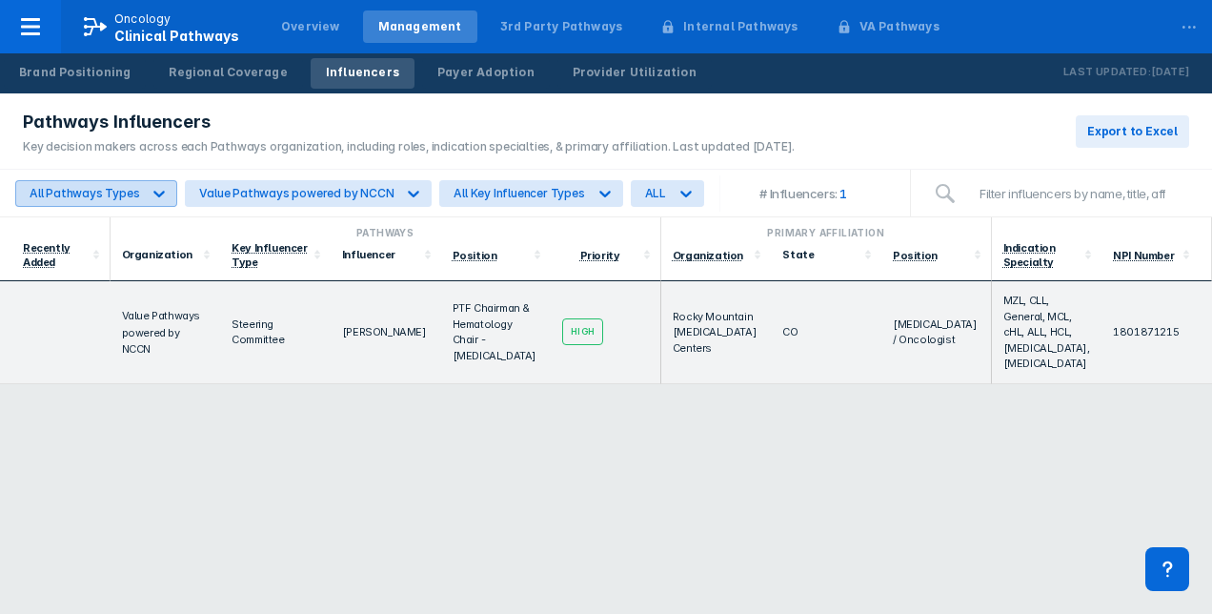
click at [69, 193] on div "All Pathways Types" at bounding box center [85, 193] width 110 height 14
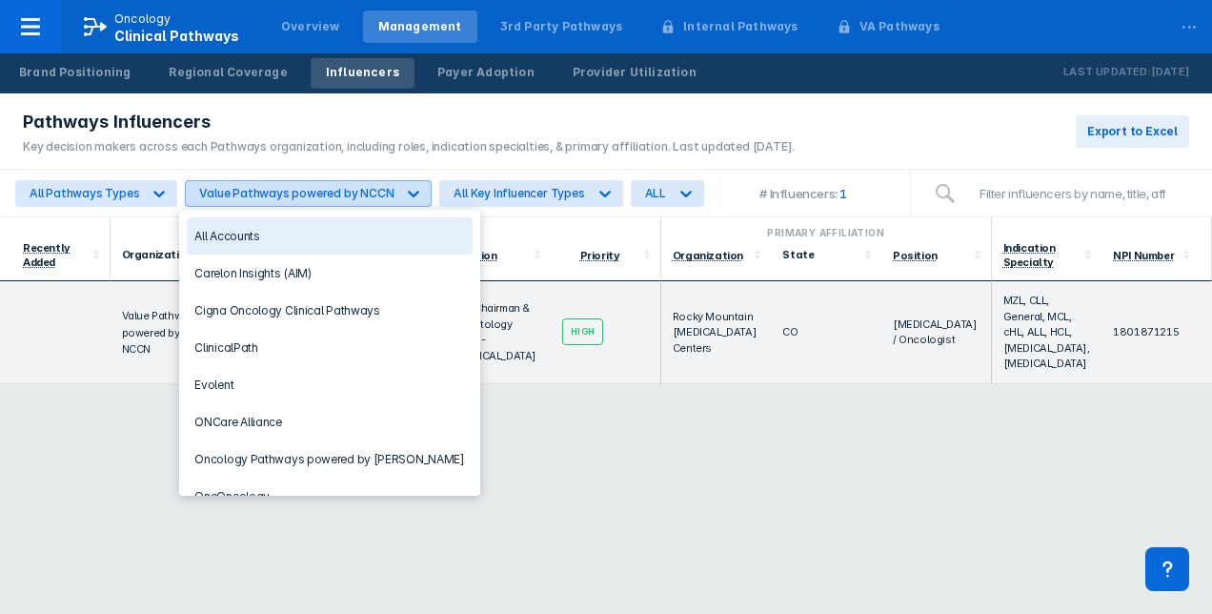
click at [224, 195] on div "Value Pathways powered by NCCN" at bounding box center [296, 193] width 194 height 14
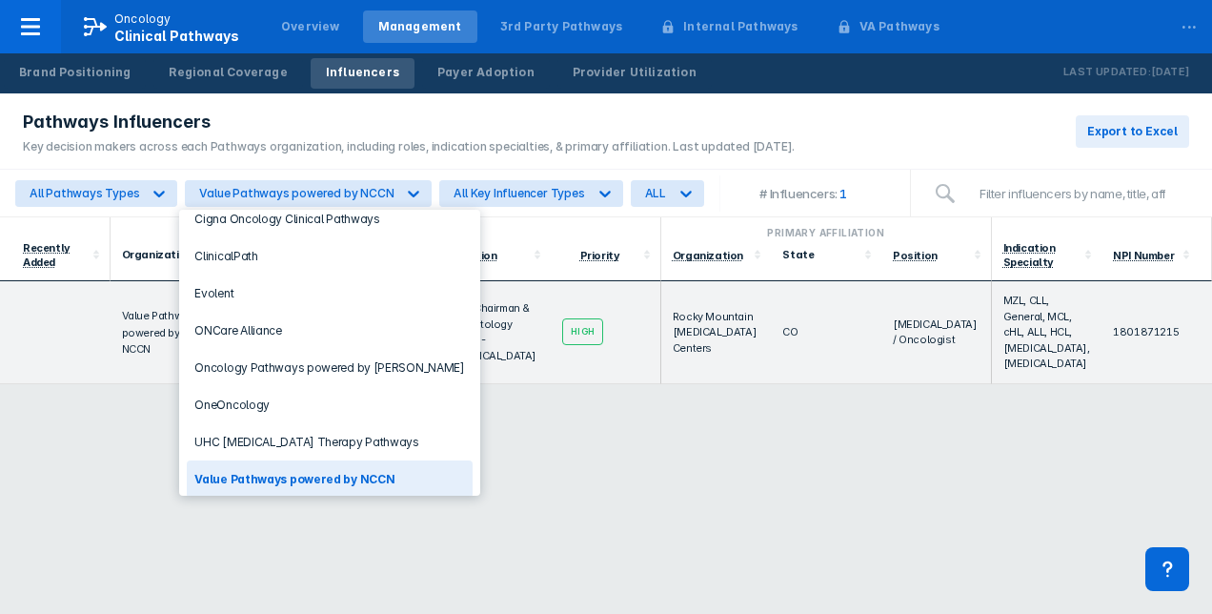
click at [286, 469] on div "Value Pathways powered by NCCN" at bounding box center [329, 478] width 285 height 37
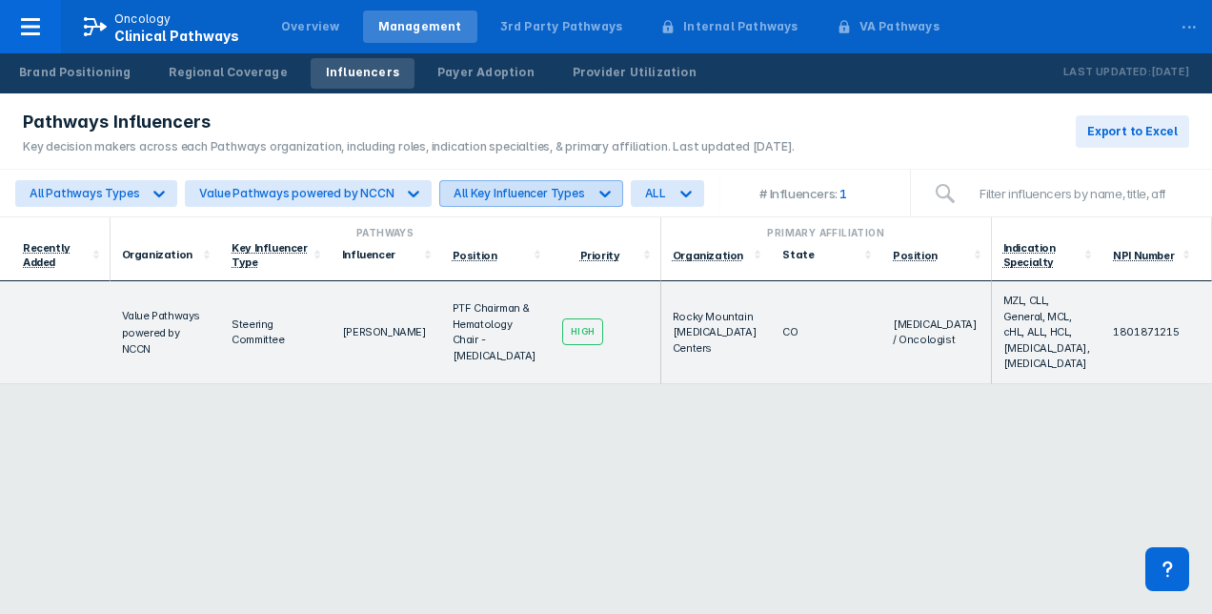
click at [536, 198] on div "All Key Influencer Types" at bounding box center [519, 193] width 131 height 14
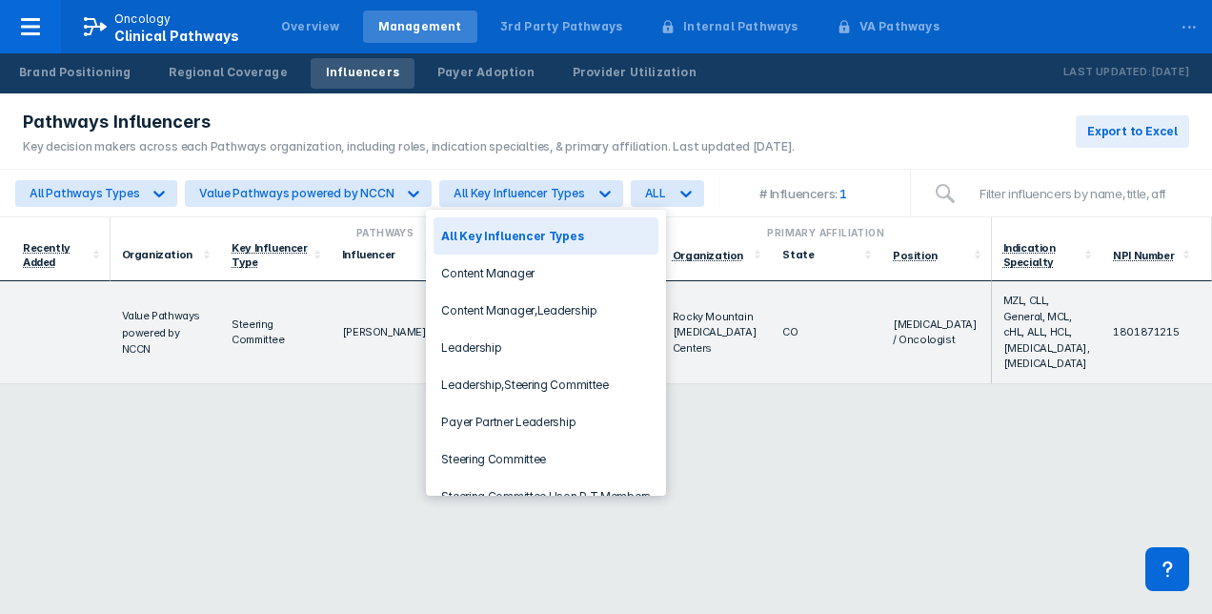
click at [528, 233] on div "All Key Influencer Types" at bounding box center [546, 235] width 225 height 37
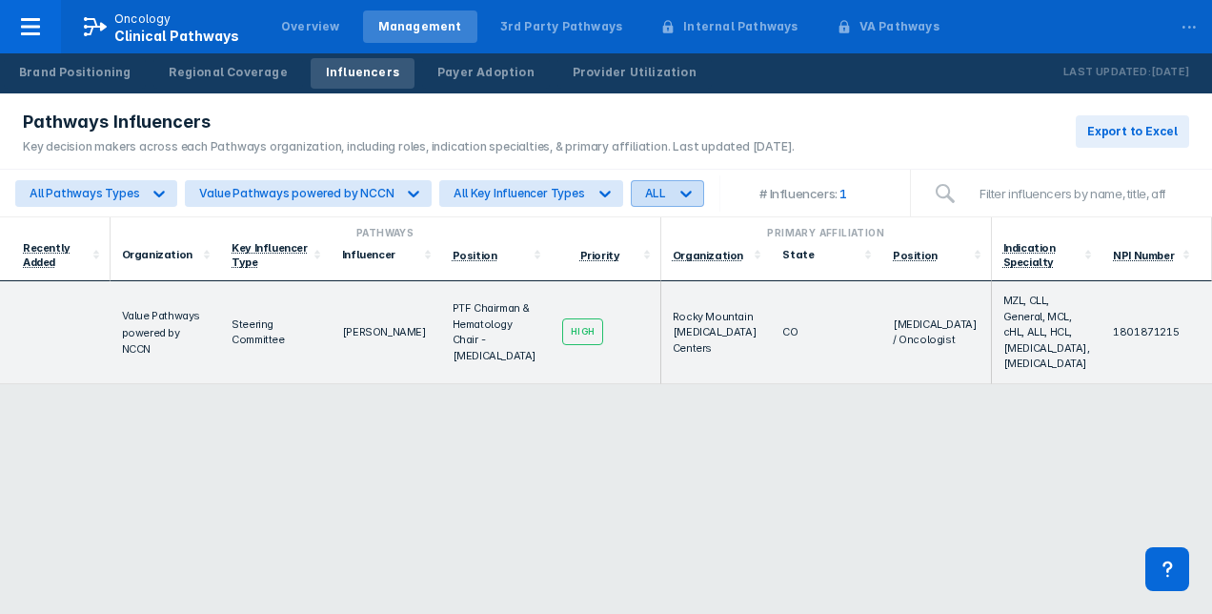
click at [669, 192] on div at bounding box center [686, 193] width 34 height 34
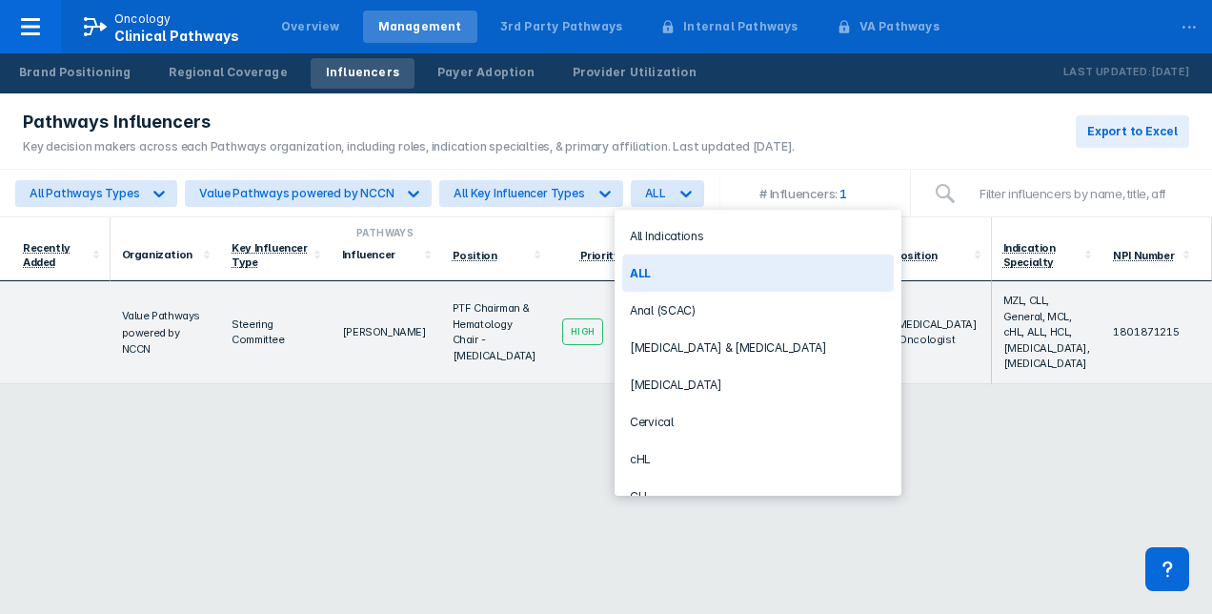
click at [646, 269] on div "ALL" at bounding box center [758, 272] width 272 height 37
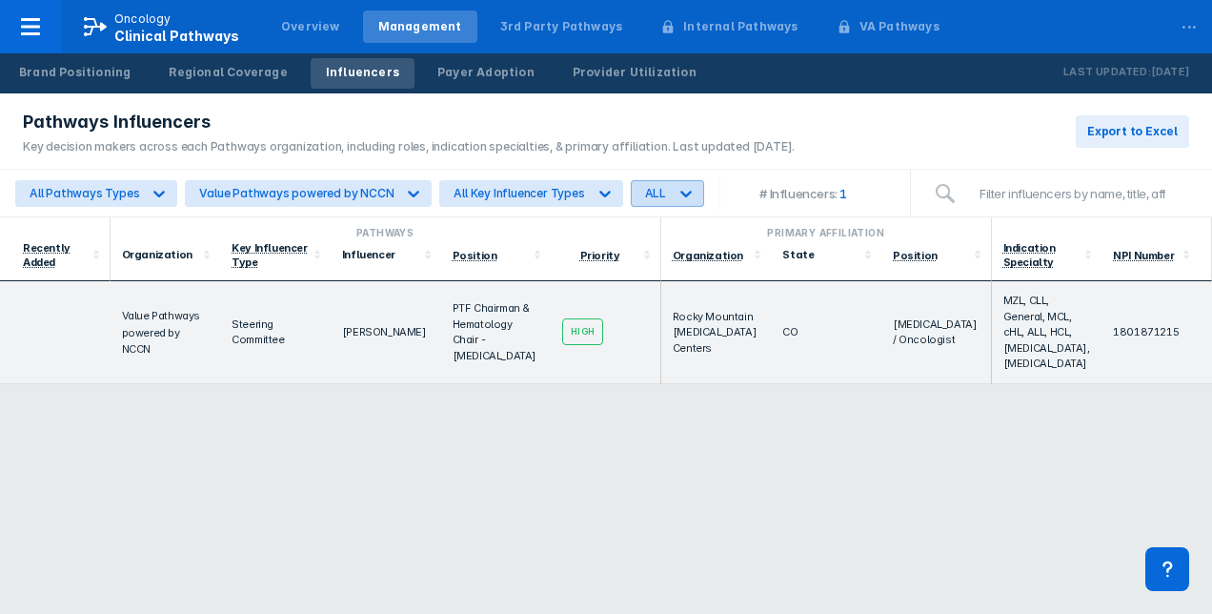
click at [677, 188] on icon at bounding box center [686, 193] width 19 height 19
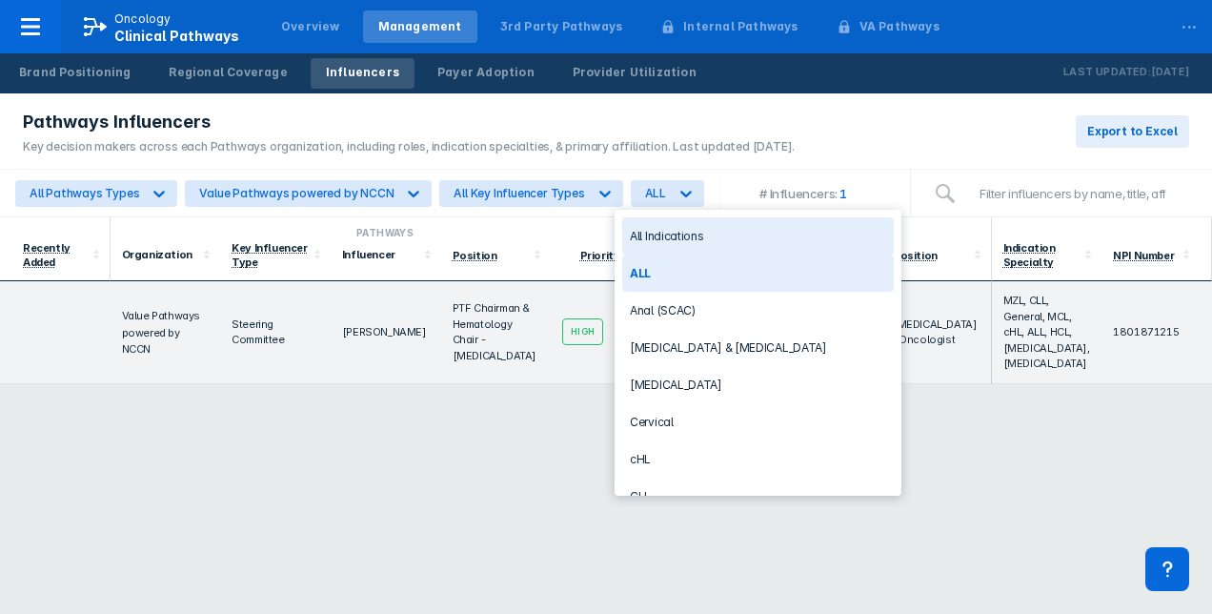
click at [684, 234] on div "All Indications" at bounding box center [758, 235] width 272 height 37
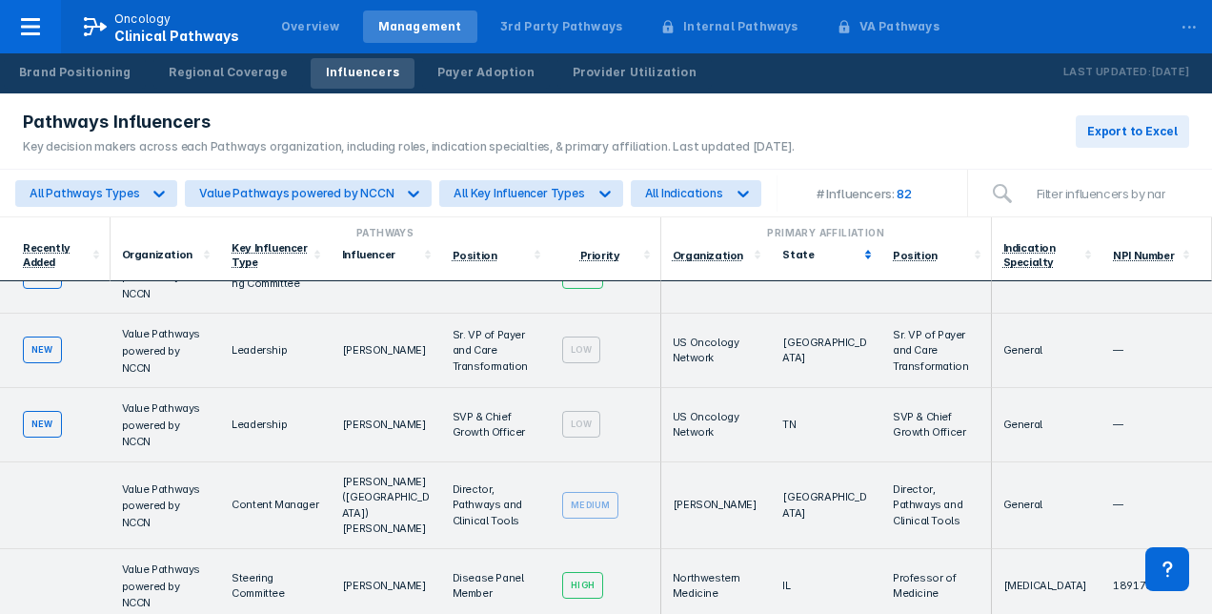
scroll to position [0, 0]
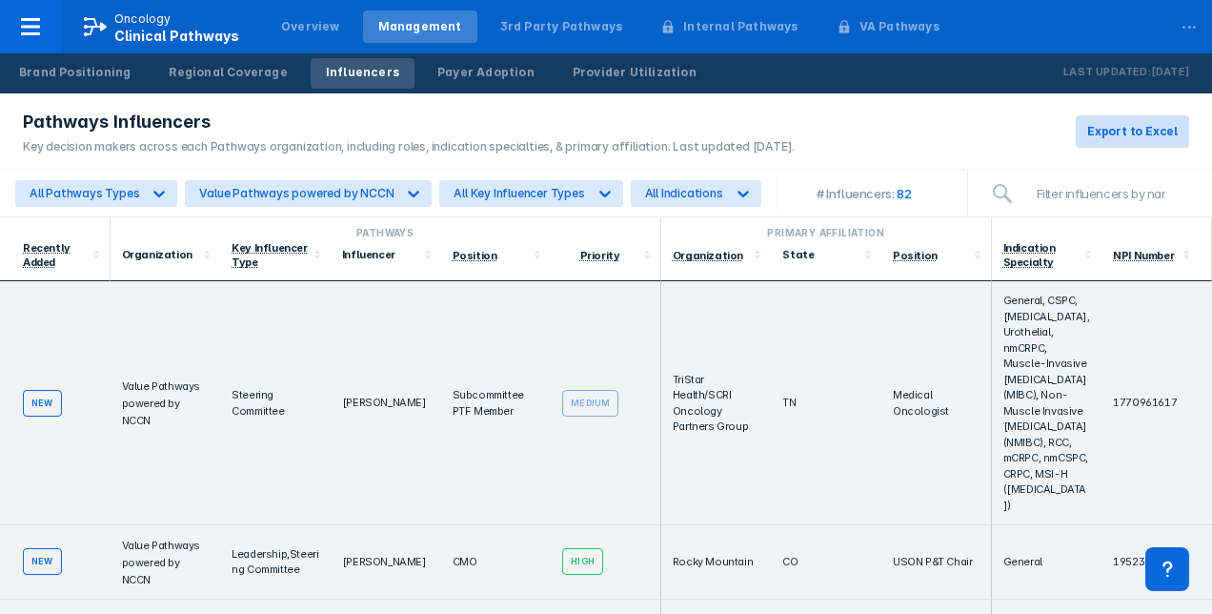
click at [1130, 135] on span "Export to Excel" at bounding box center [1132, 131] width 91 height 17
click at [1121, 133] on span "Export to Excel" at bounding box center [1132, 131] width 91 height 17
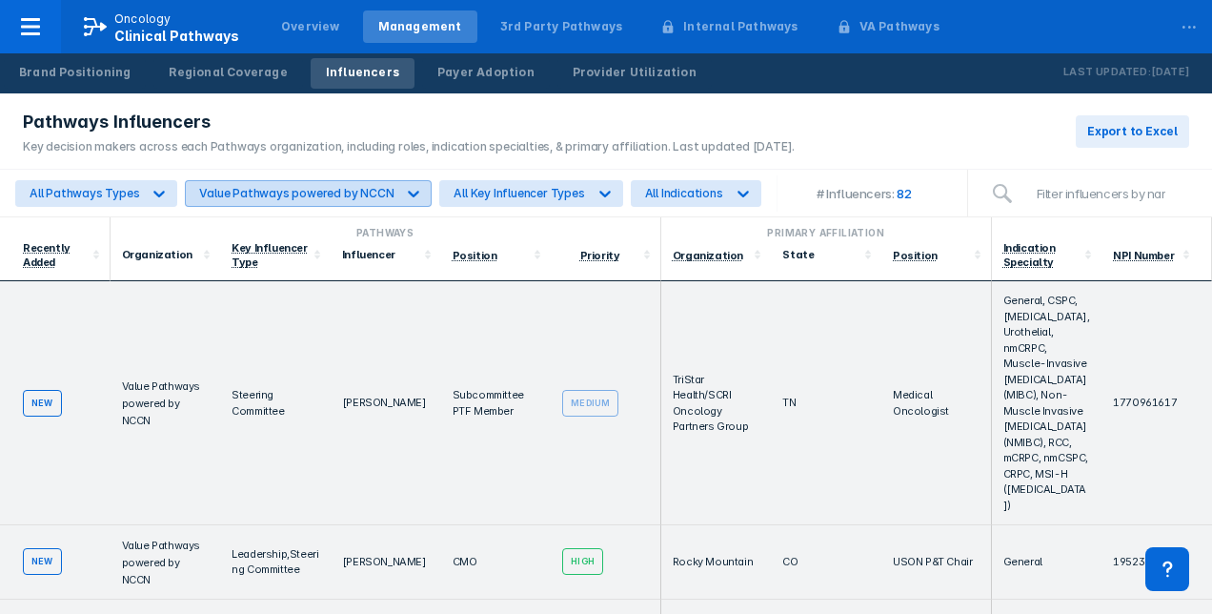
click at [273, 192] on div "Value Pathways powered by NCCN" at bounding box center [296, 193] width 194 height 14
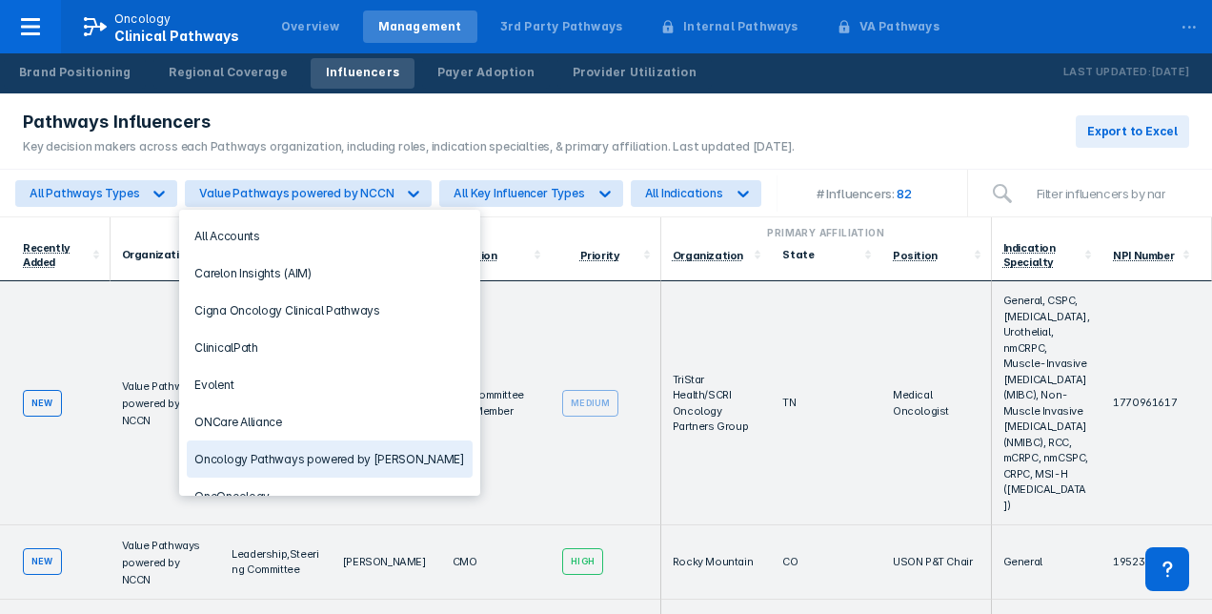
click at [299, 455] on div "Oncology Pathways powered by [PERSON_NAME]" at bounding box center [329, 458] width 285 height 37
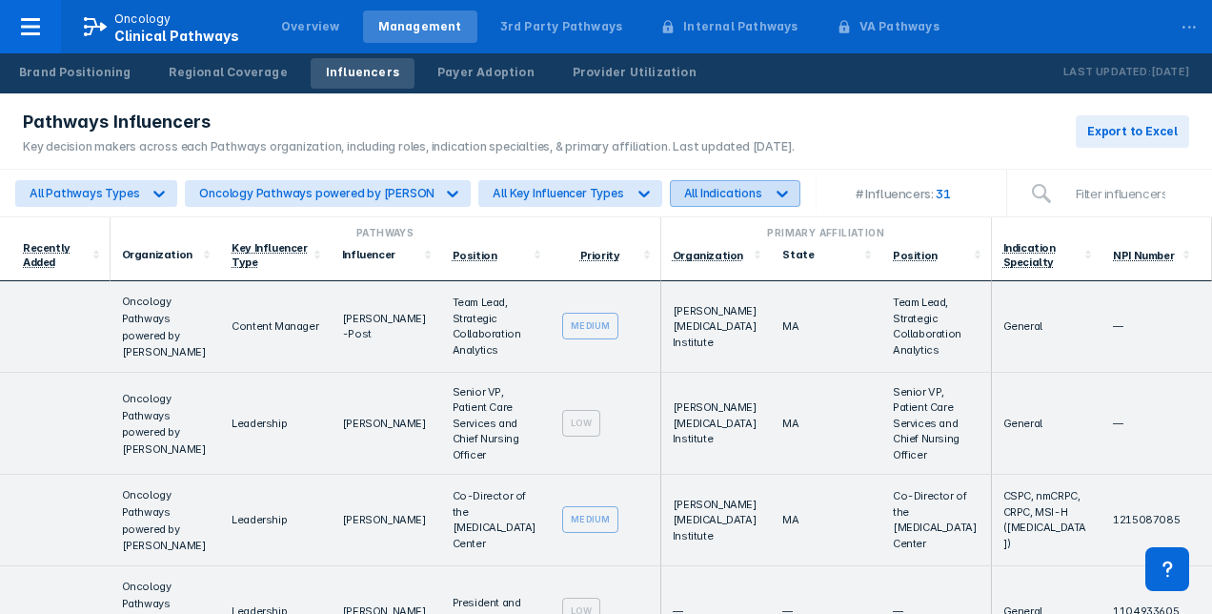
click at [734, 187] on div "All Indications" at bounding box center [723, 193] width 78 height 14
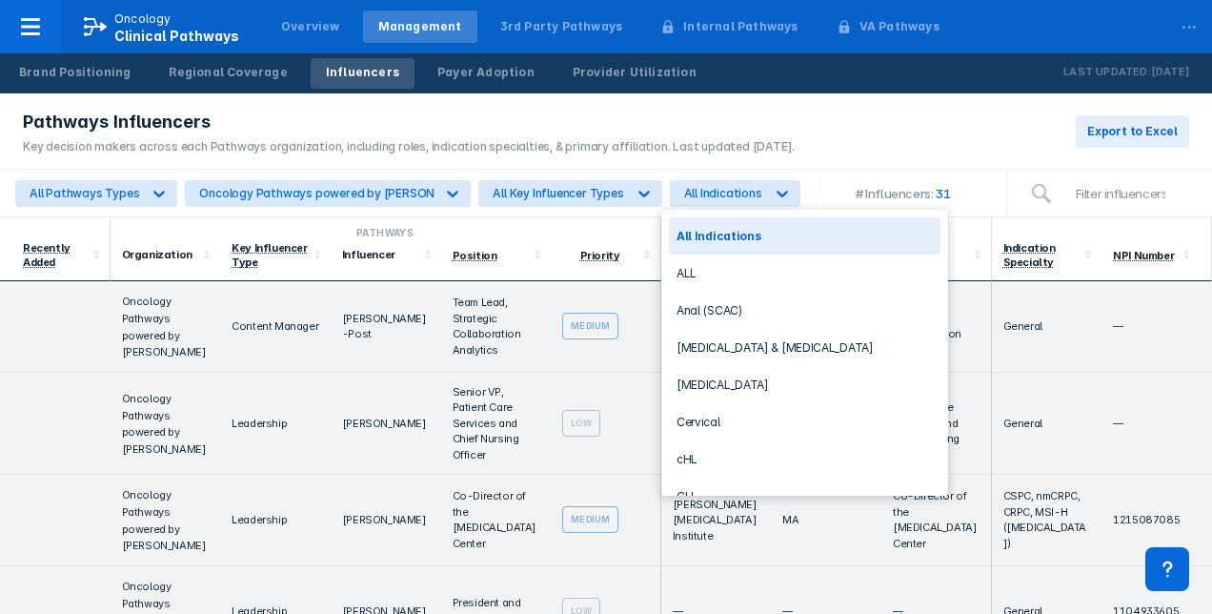
click at [723, 231] on div "All Indications" at bounding box center [805, 235] width 272 height 37
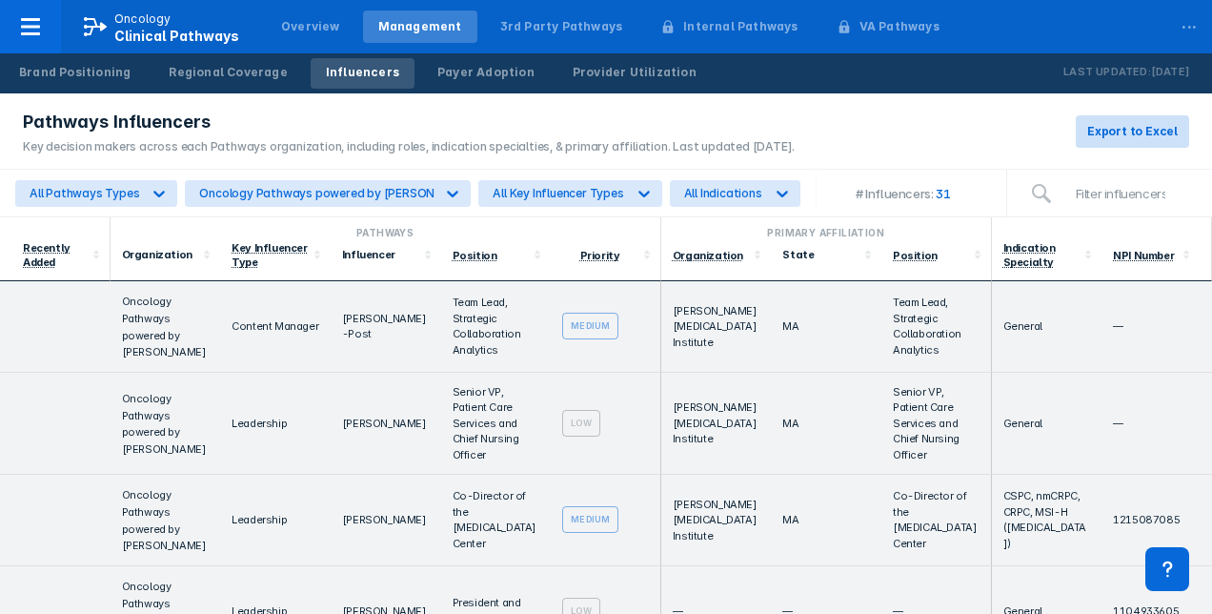
click at [1153, 132] on span "Export to Excel" at bounding box center [1132, 131] width 91 height 17
click at [1125, 135] on span "Export to Excel" at bounding box center [1132, 131] width 91 height 17
click at [1157, 28] on nav "Oncology Clinical Pathways Overview Management 3rd Party Pathways Internal Path…" at bounding box center [606, 26] width 1212 height 53
click at [1136, 126] on span "Export to Excel" at bounding box center [1132, 131] width 91 height 17
